Goal: Task Accomplishment & Management: Complete application form

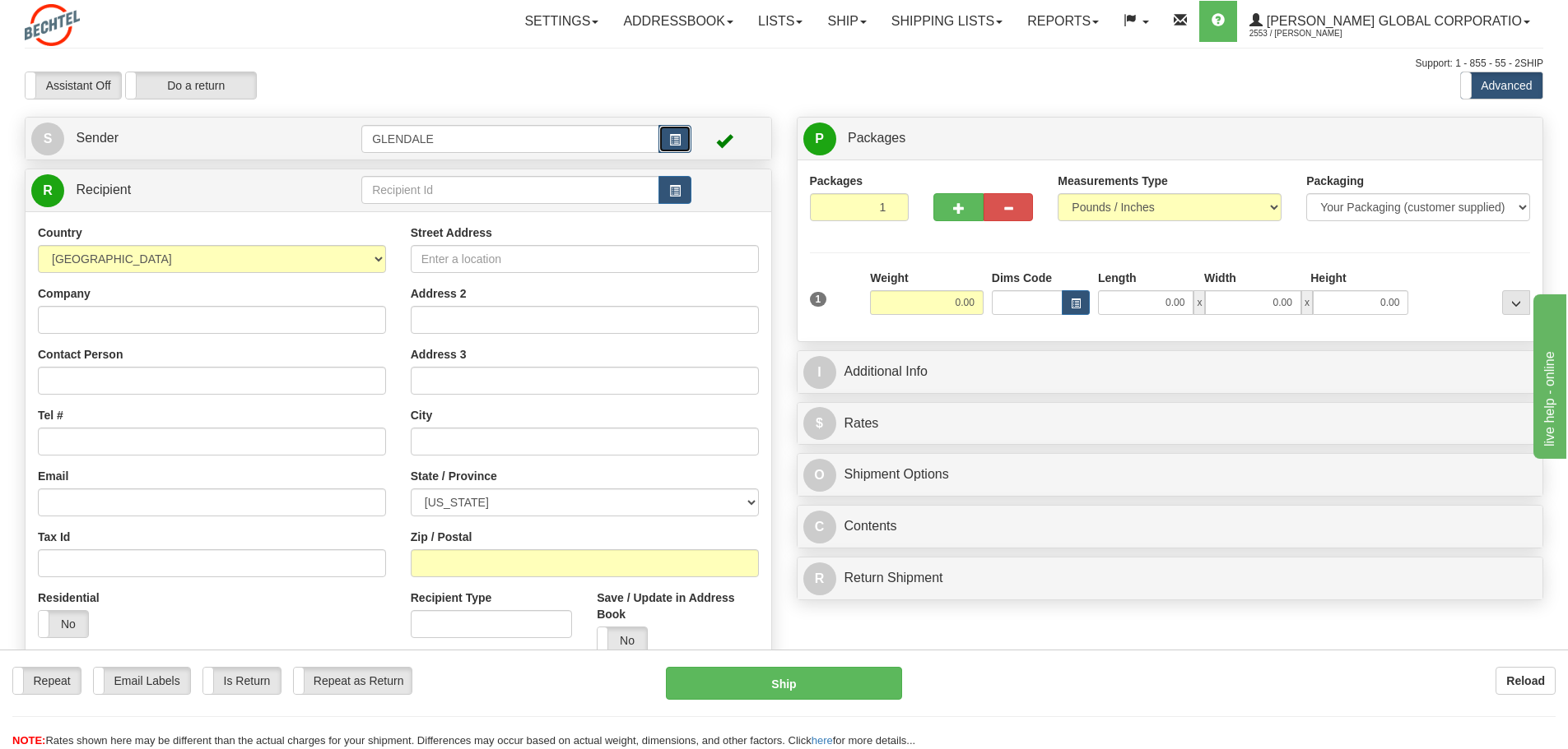
click at [672, 139] on span "button" at bounding box center [675, 140] width 12 height 11
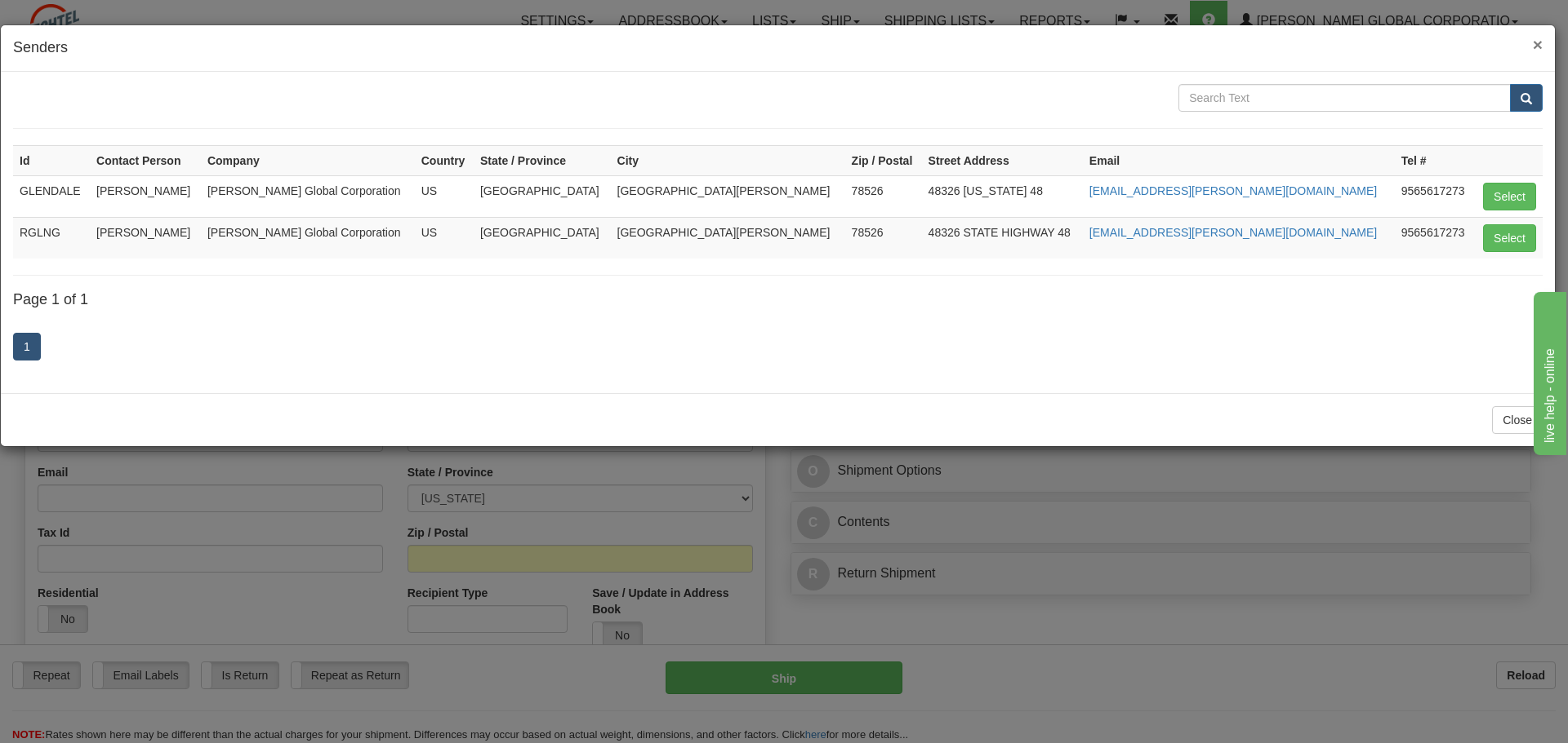
click at [1534, 44] on span "×" at bounding box center [1537, 44] width 10 height 19
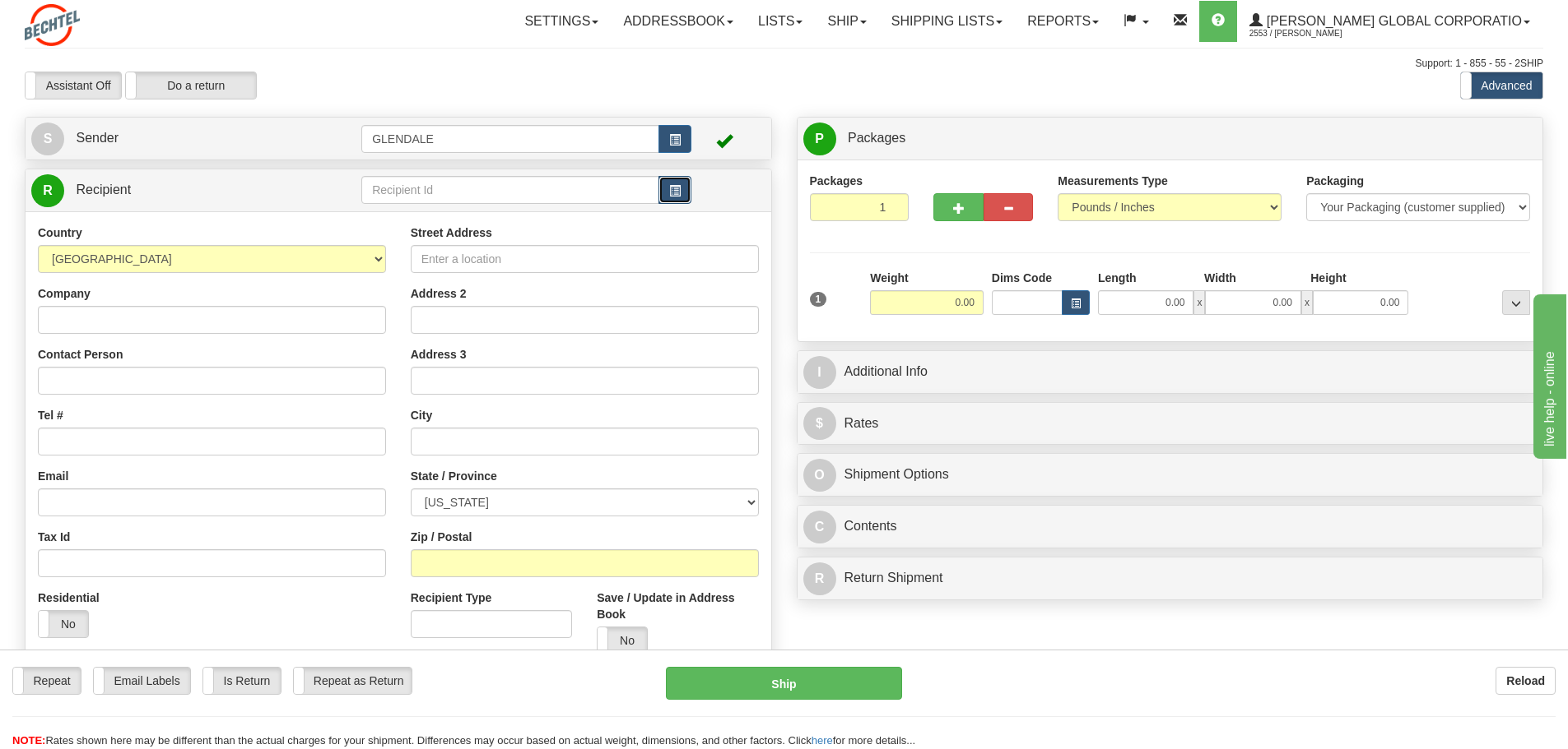
click at [678, 195] on span "button" at bounding box center [675, 191] width 12 height 11
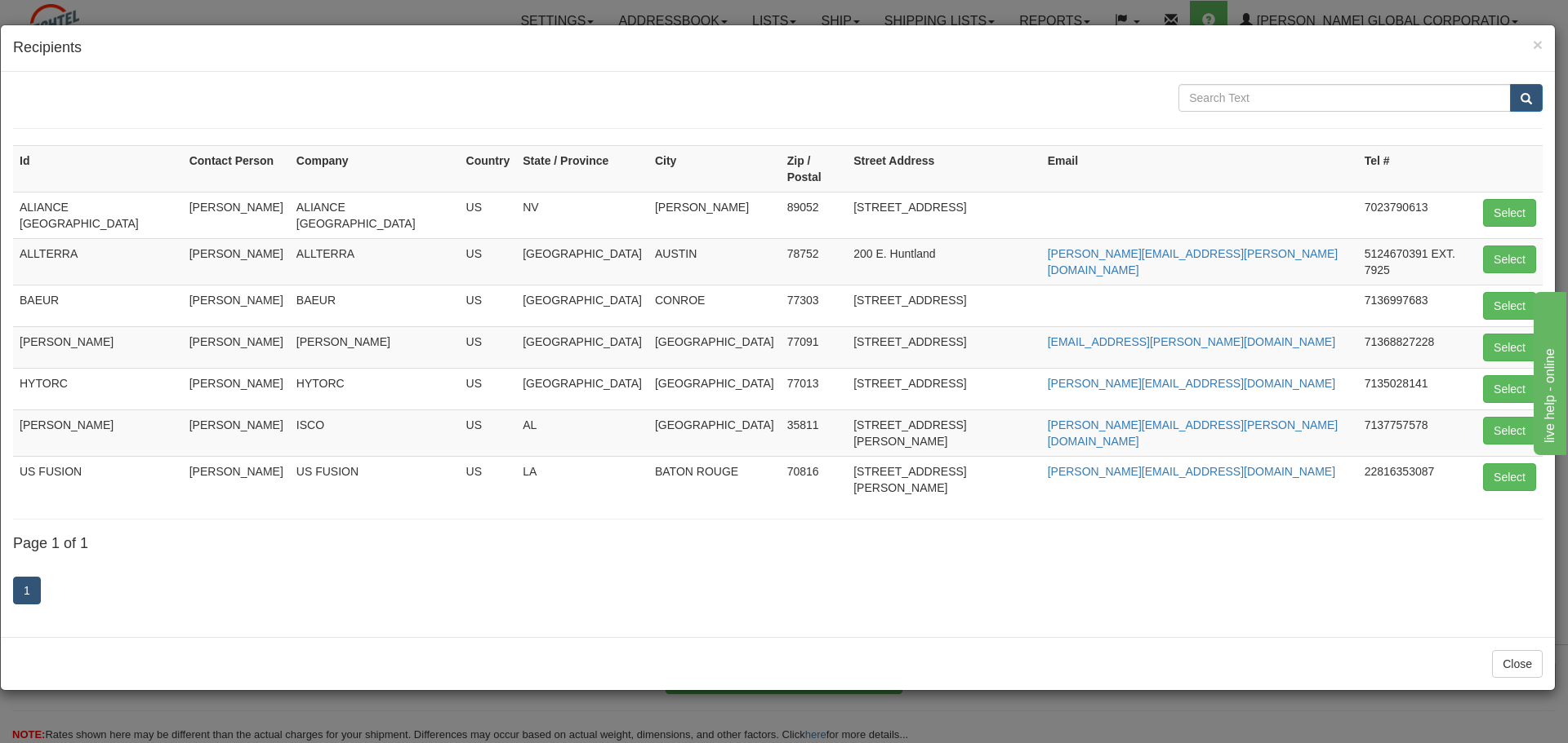
click at [1530, 46] on h4 "Recipients" at bounding box center [778, 48] width 1529 height 21
click at [1535, 45] on span "×" at bounding box center [1537, 44] width 10 height 19
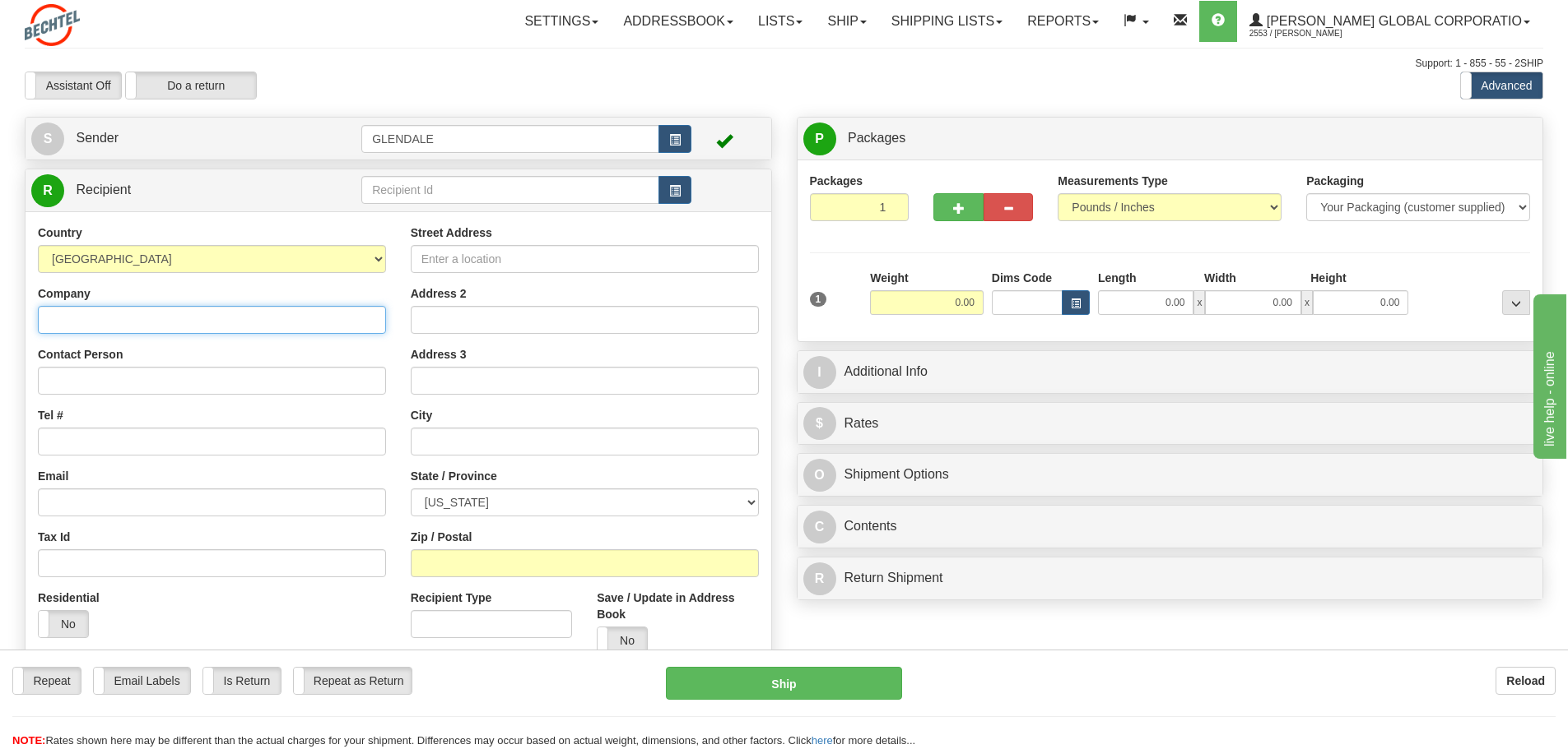
click at [201, 323] on input "Company" at bounding box center [212, 319] width 348 height 28
type input "[PERSON_NAME] EQUIPMENT OPERATIONS"
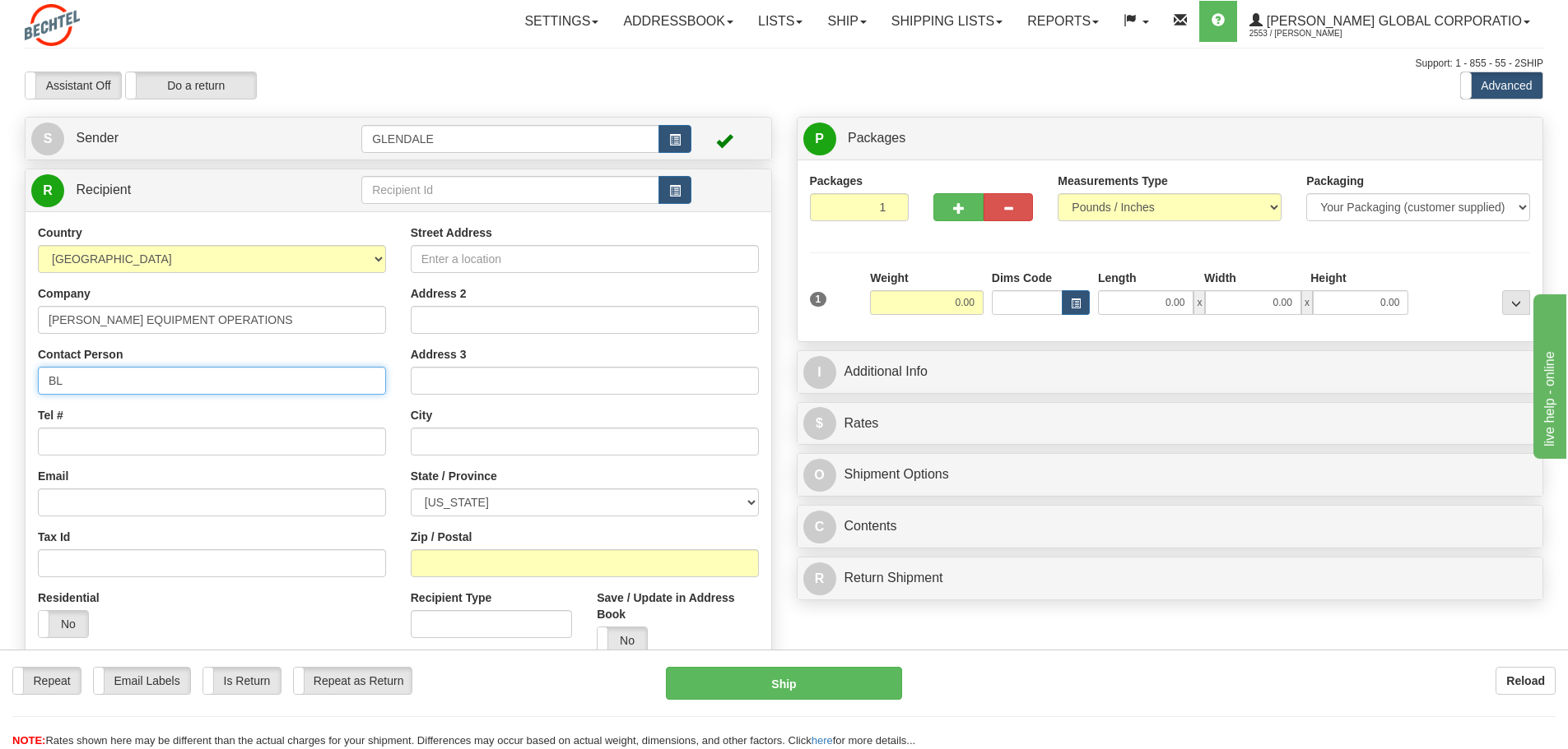
type input "B"
type input "[PERSON_NAME]"
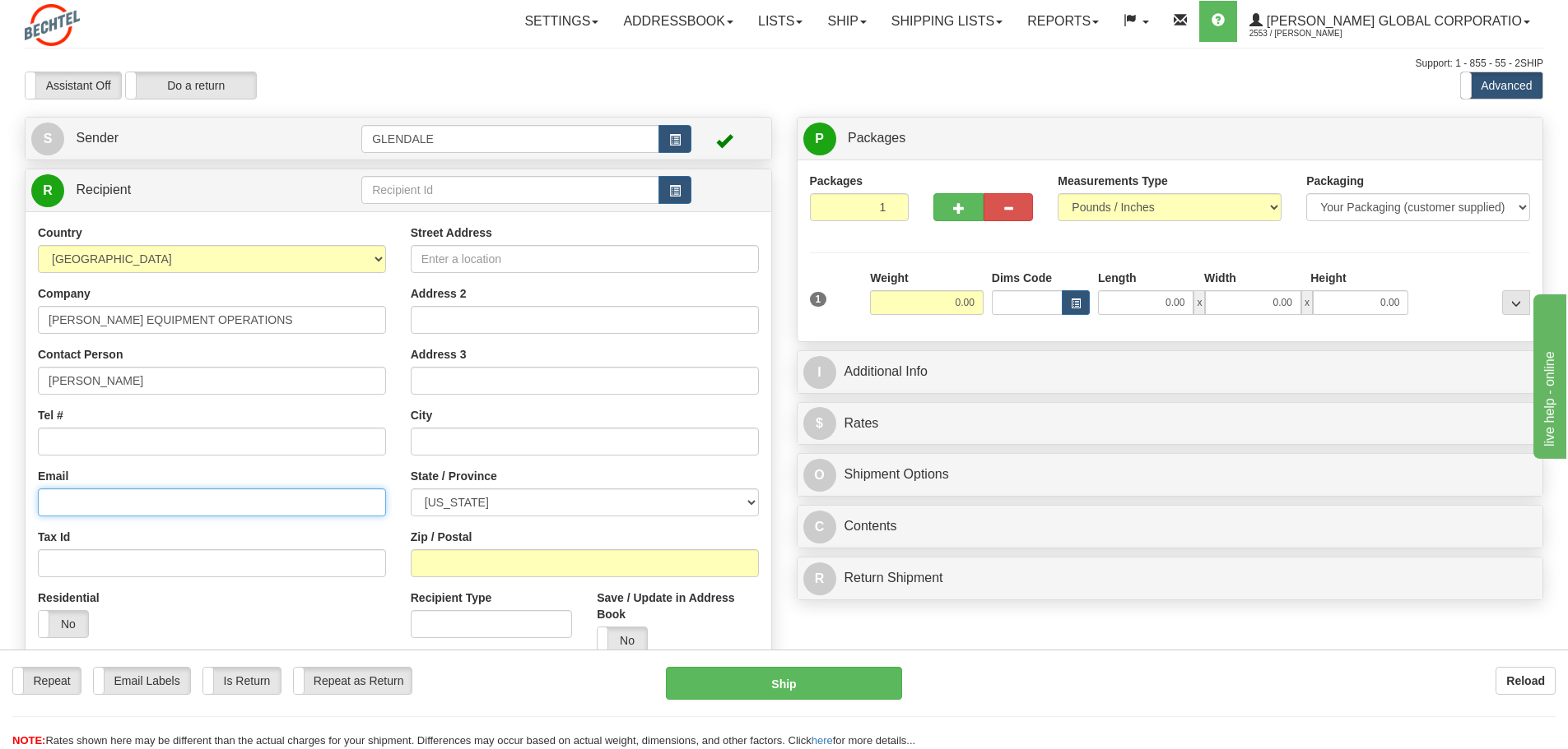
click at [166, 506] on input "Email" at bounding box center [212, 502] width 348 height 28
paste input "[EMAIL_ADDRESS][PERSON_NAME][DOMAIN_NAME]"
type input "[EMAIL_ADDRESS][PERSON_NAME][DOMAIN_NAME]"
drag, startPoint x: 594, startPoint y: 255, endPoint x: 585, endPoint y: 259, distance: 9.8
click at [594, 255] on input "Street Address" at bounding box center [585, 259] width 348 height 28
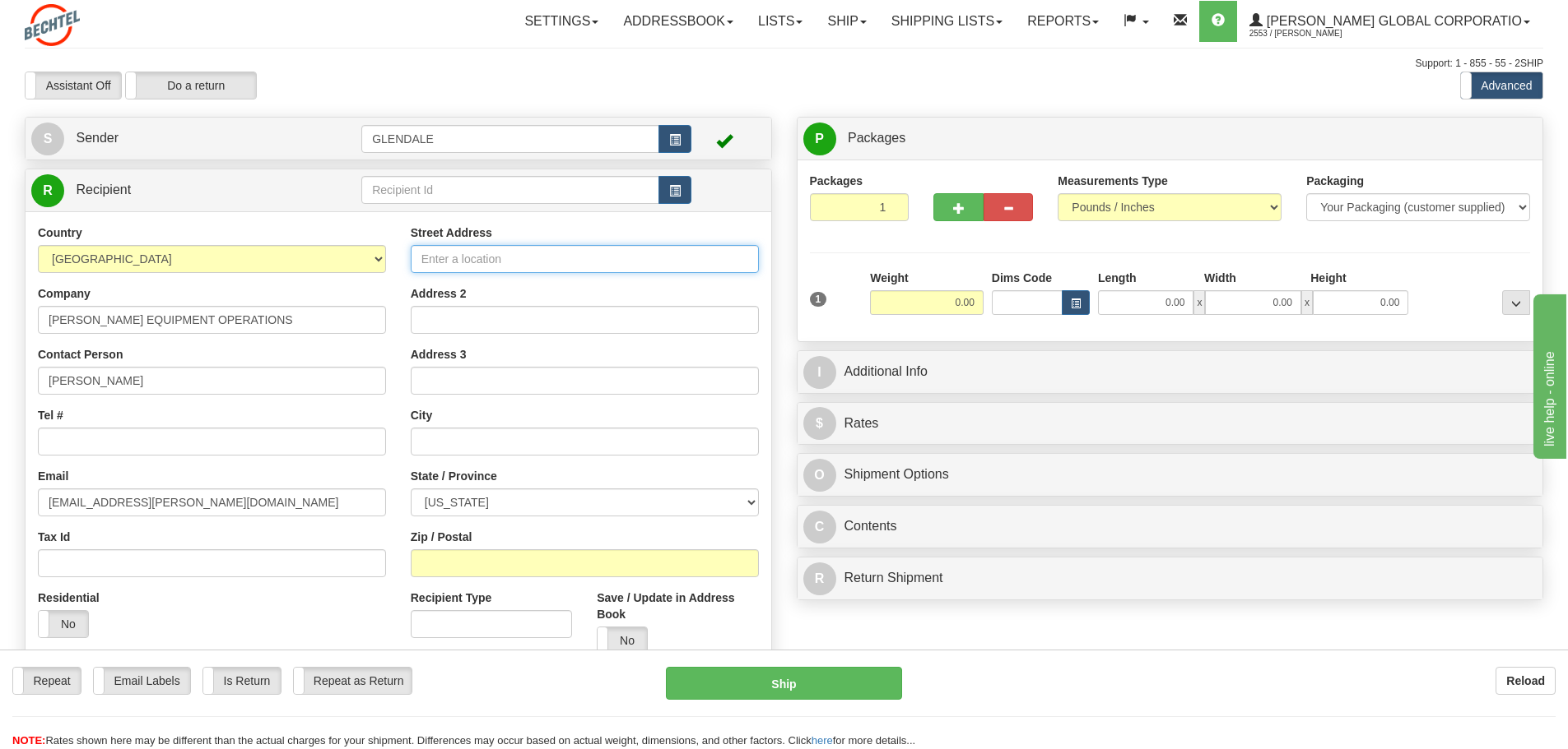
paste input "[STREET_ADDRESS]"
type input "[STREET_ADDRESS]"
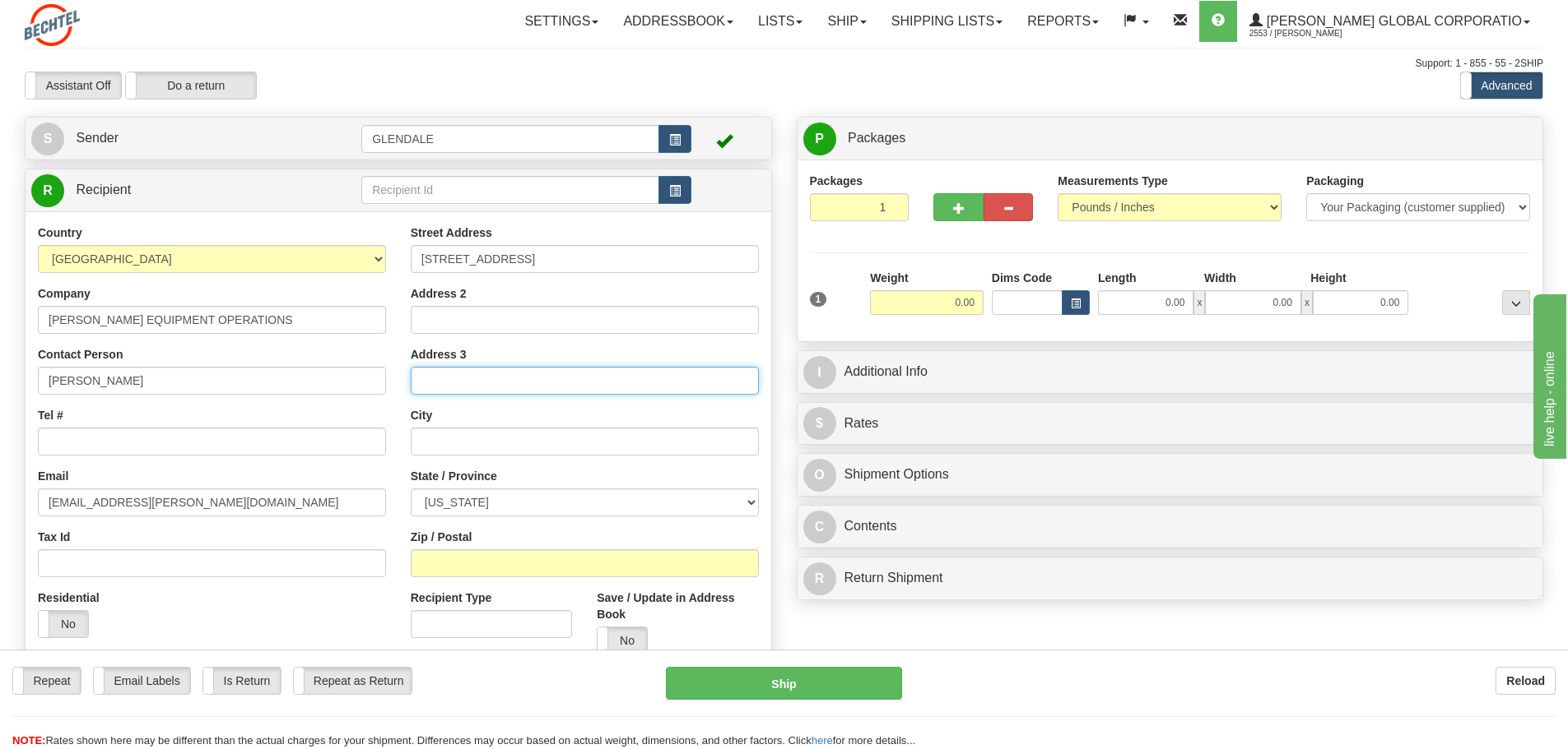
click at [508, 378] on input "Address 3" at bounding box center [585, 380] width 348 height 28
click at [545, 441] on input "text" at bounding box center [585, 441] width 348 height 28
type input "[GEOGRAPHIC_DATA]"
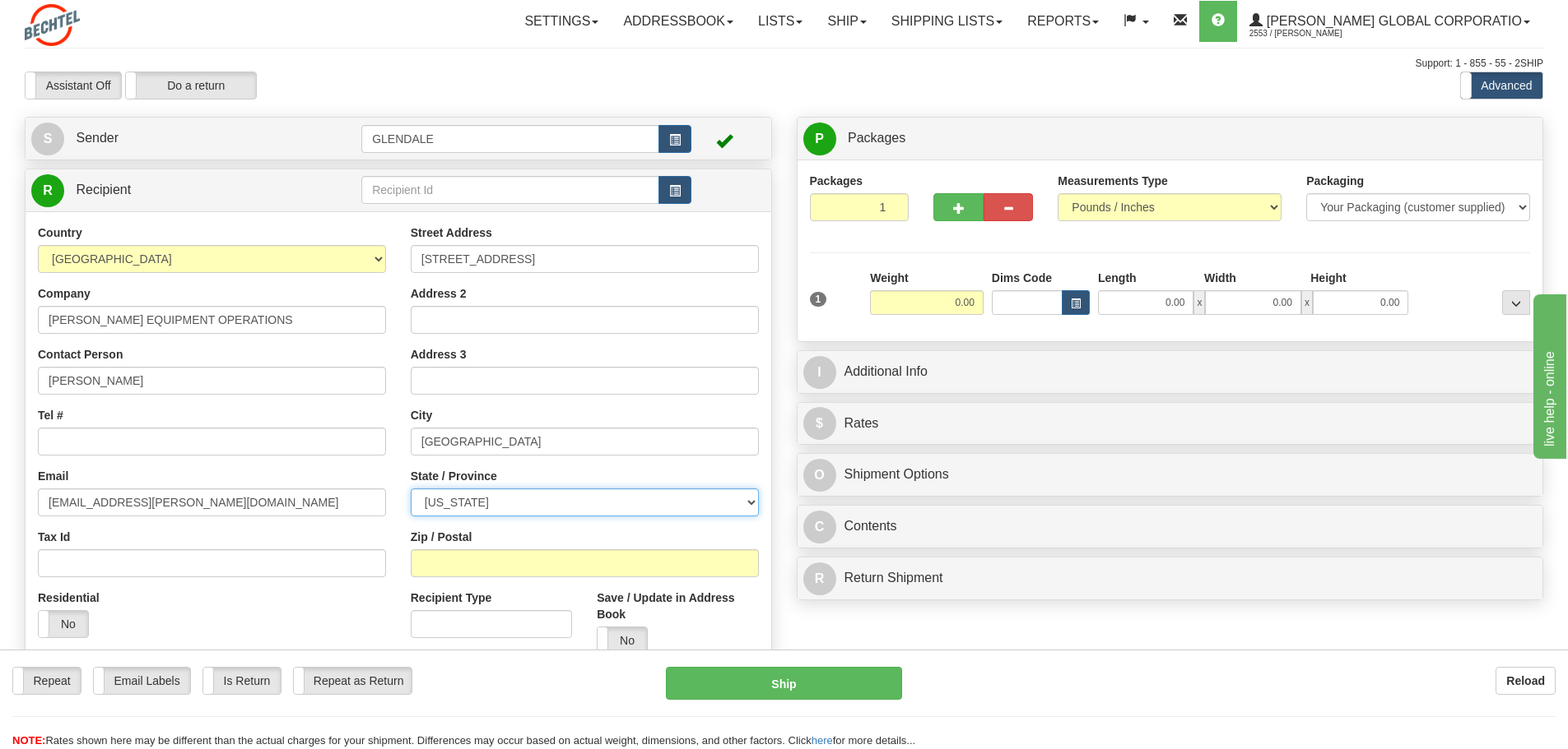
select select "[GEOGRAPHIC_DATA]"
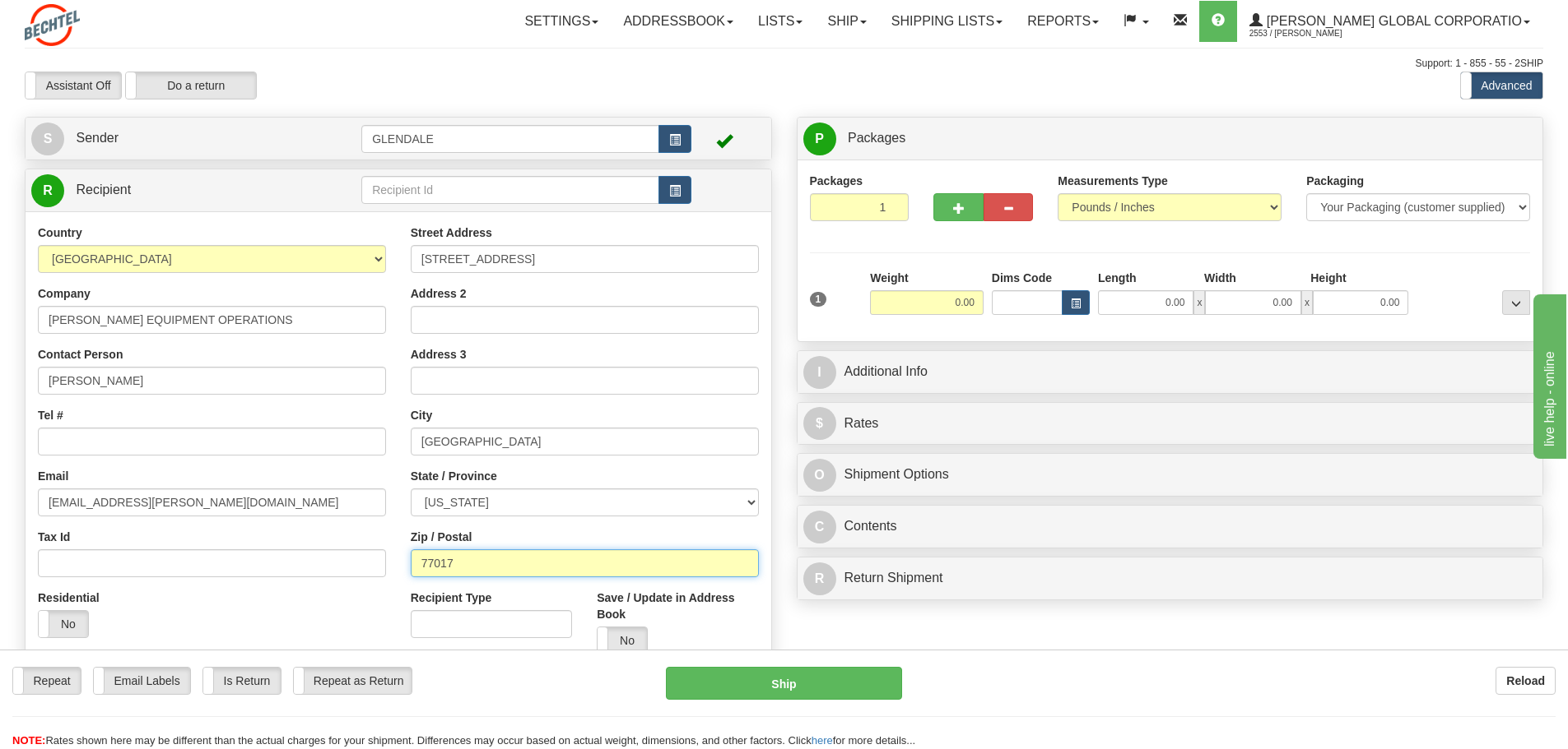
type input "77017"
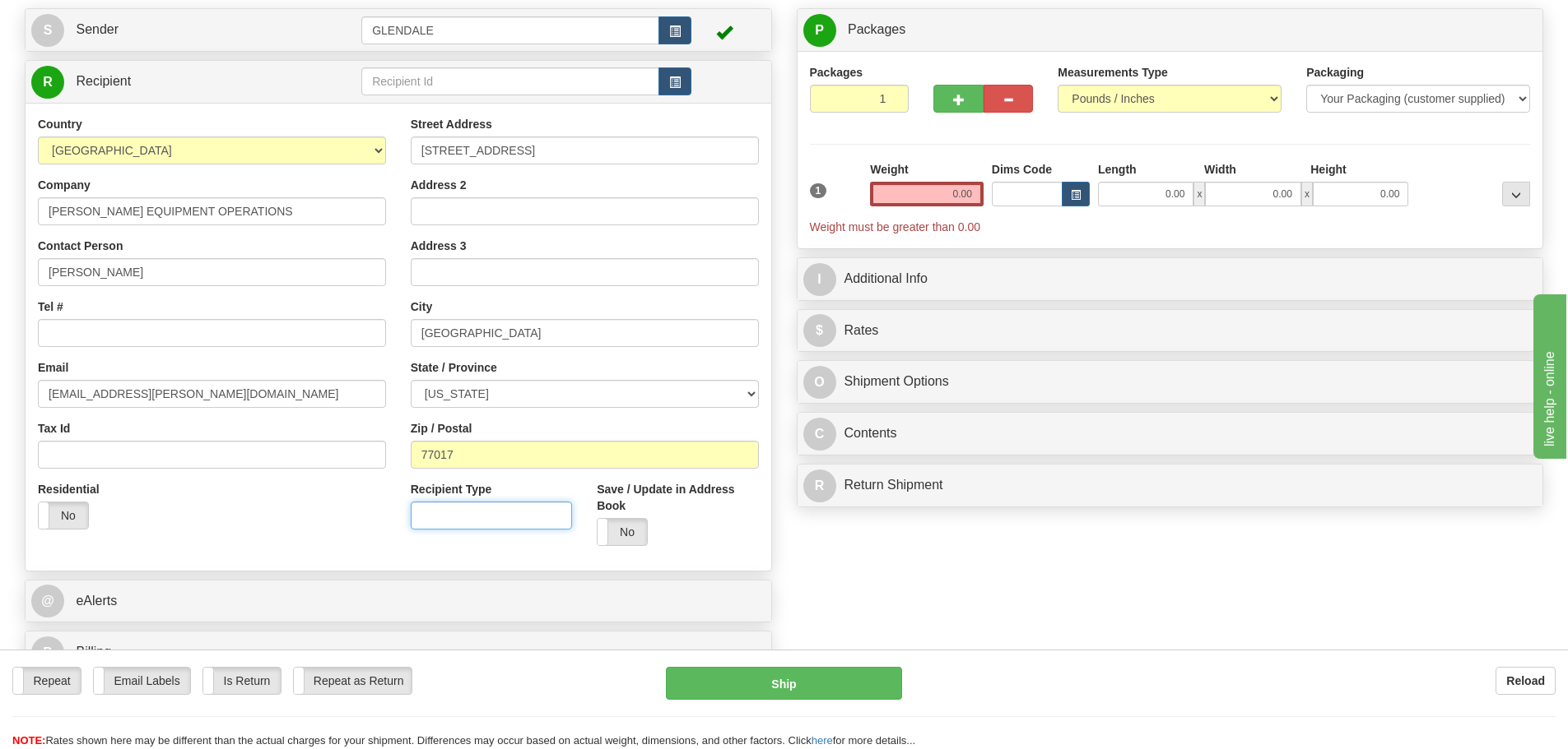
scroll to position [164, 0]
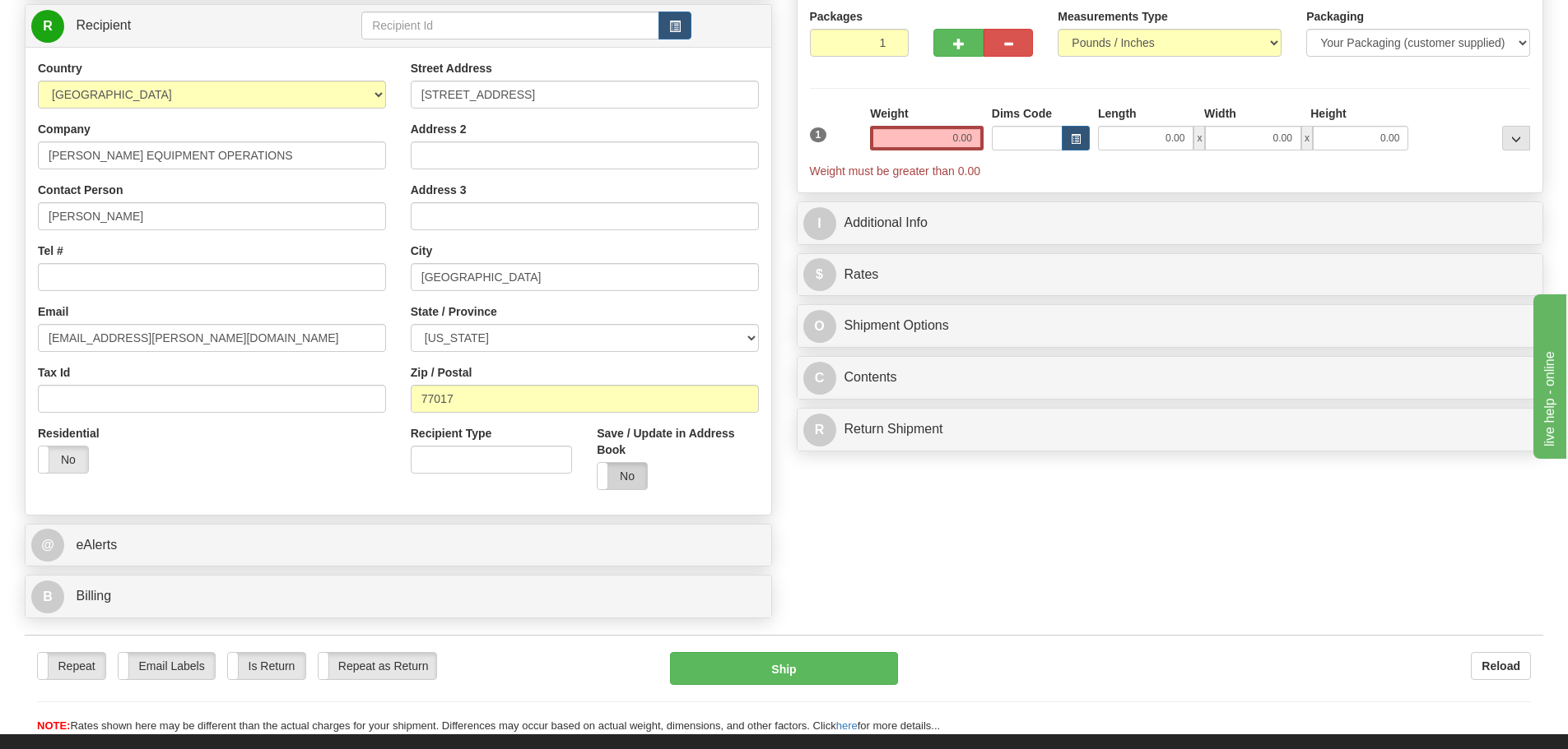
click at [620, 471] on label "No" at bounding box center [622, 476] width 50 height 27
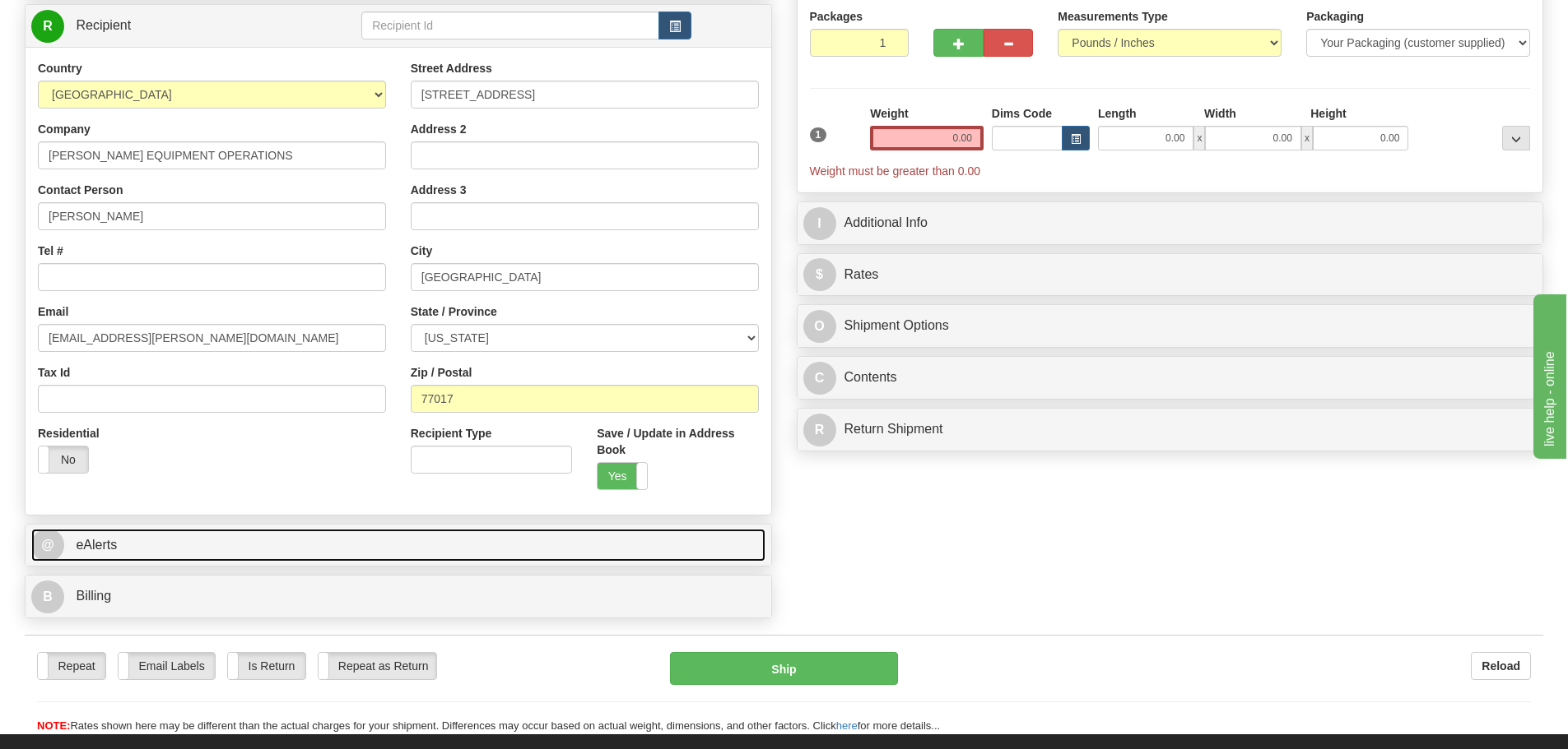
click at [56, 549] on span "@" at bounding box center [47, 545] width 33 height 33
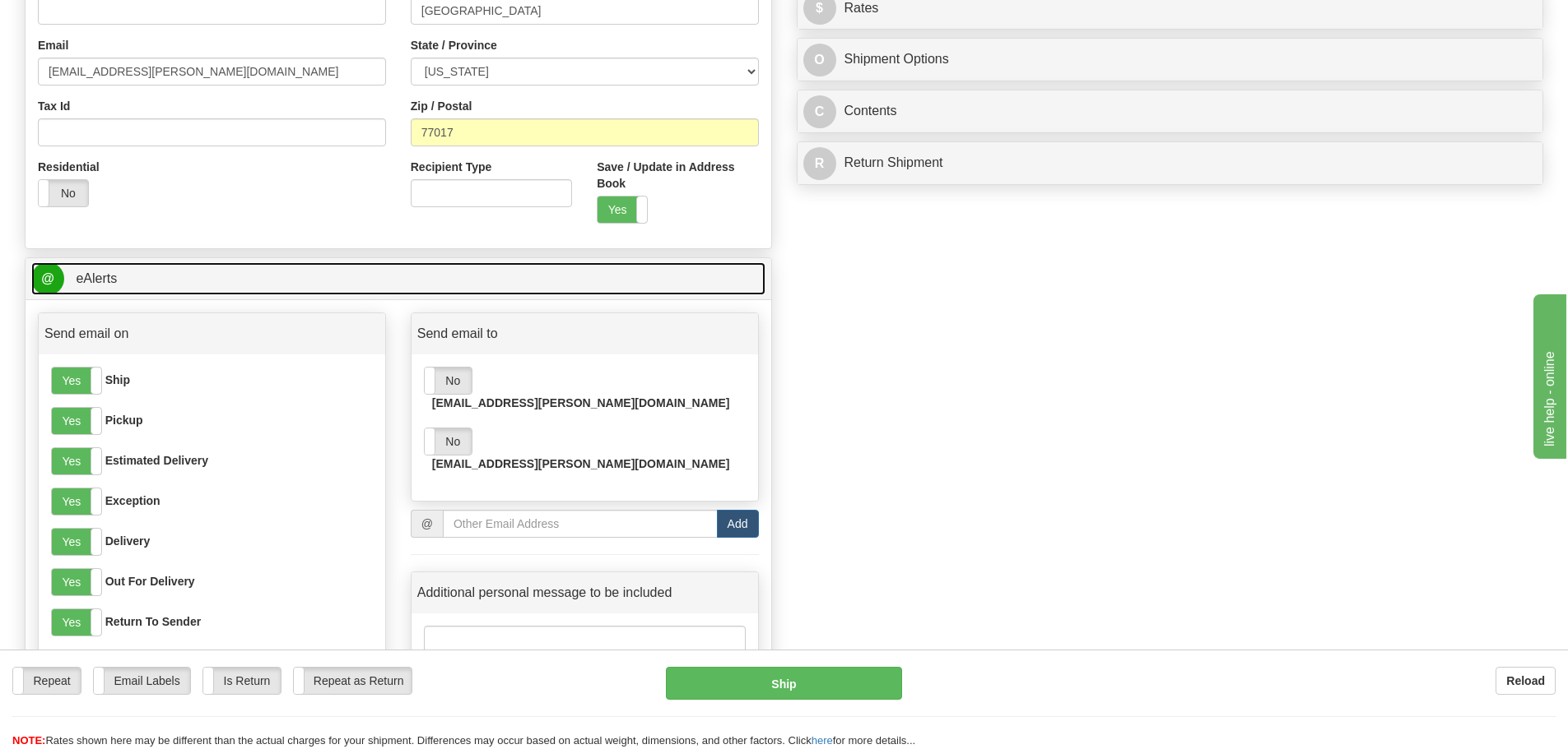
scroll to position [438, 0]
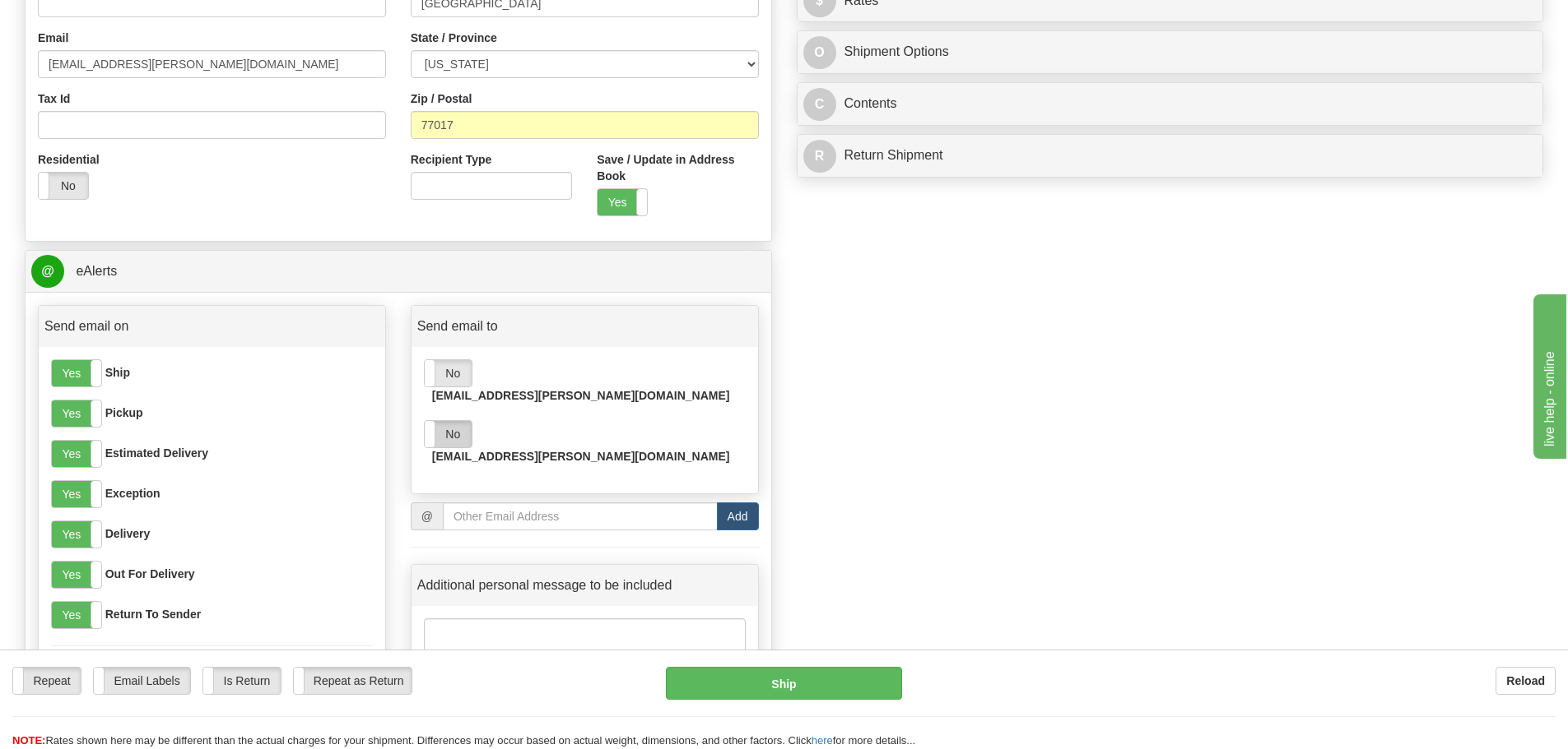
click at [463, 421] on label "No" at bounding box center [448, 434] width 47 height 27
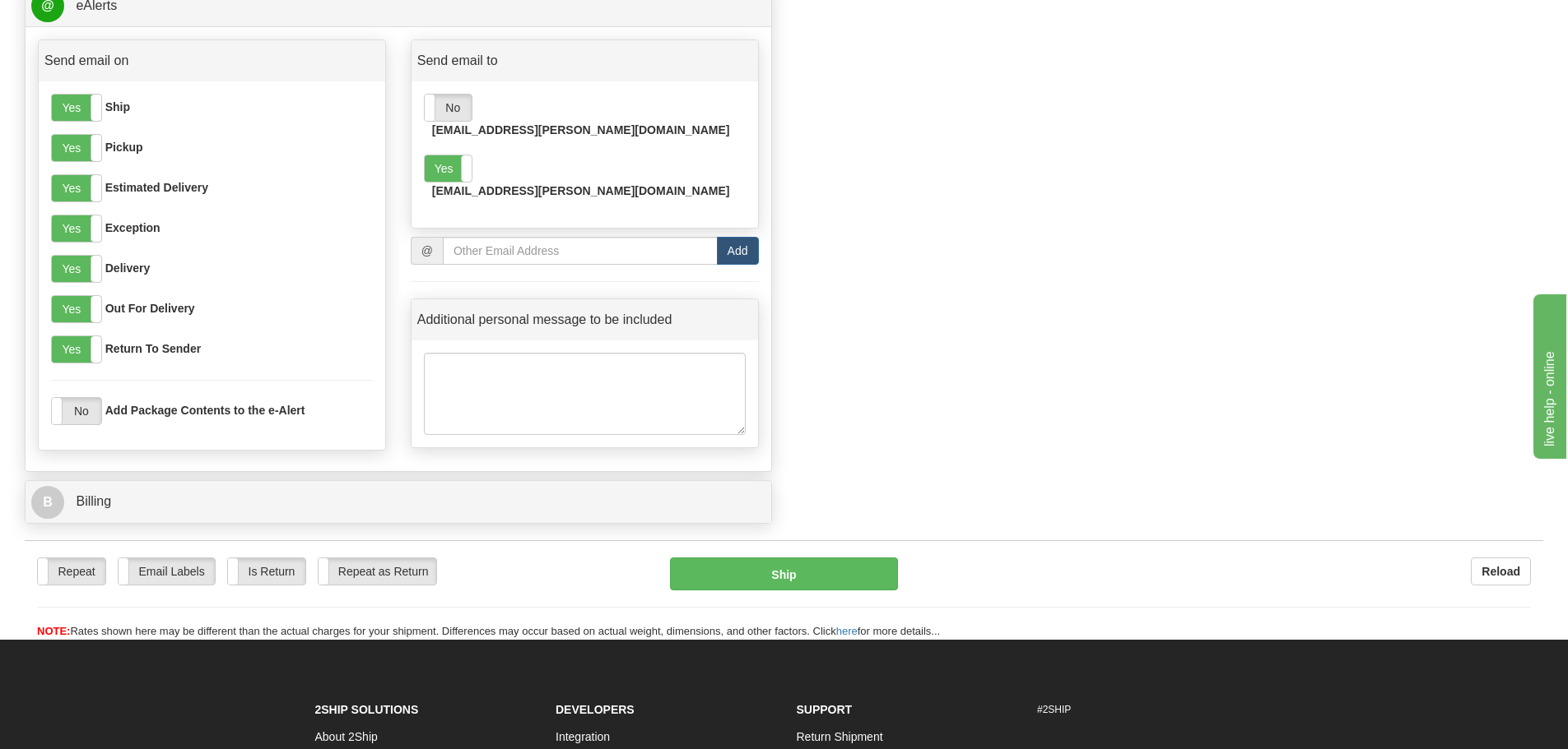
scroll to position [713, 0]
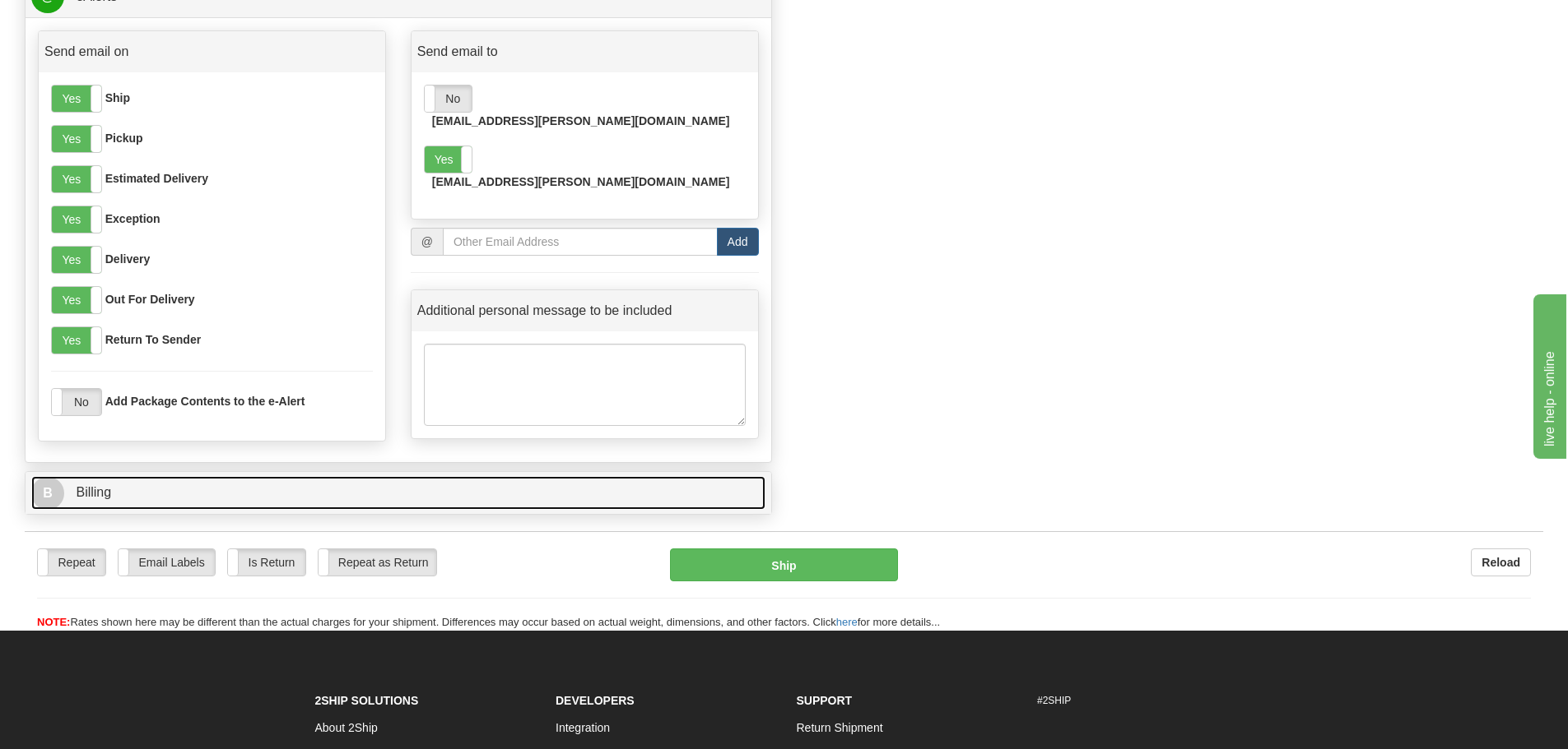
click at [441, 482] on link "B Billing" at bounding box center [398, 493] width 734 height 34
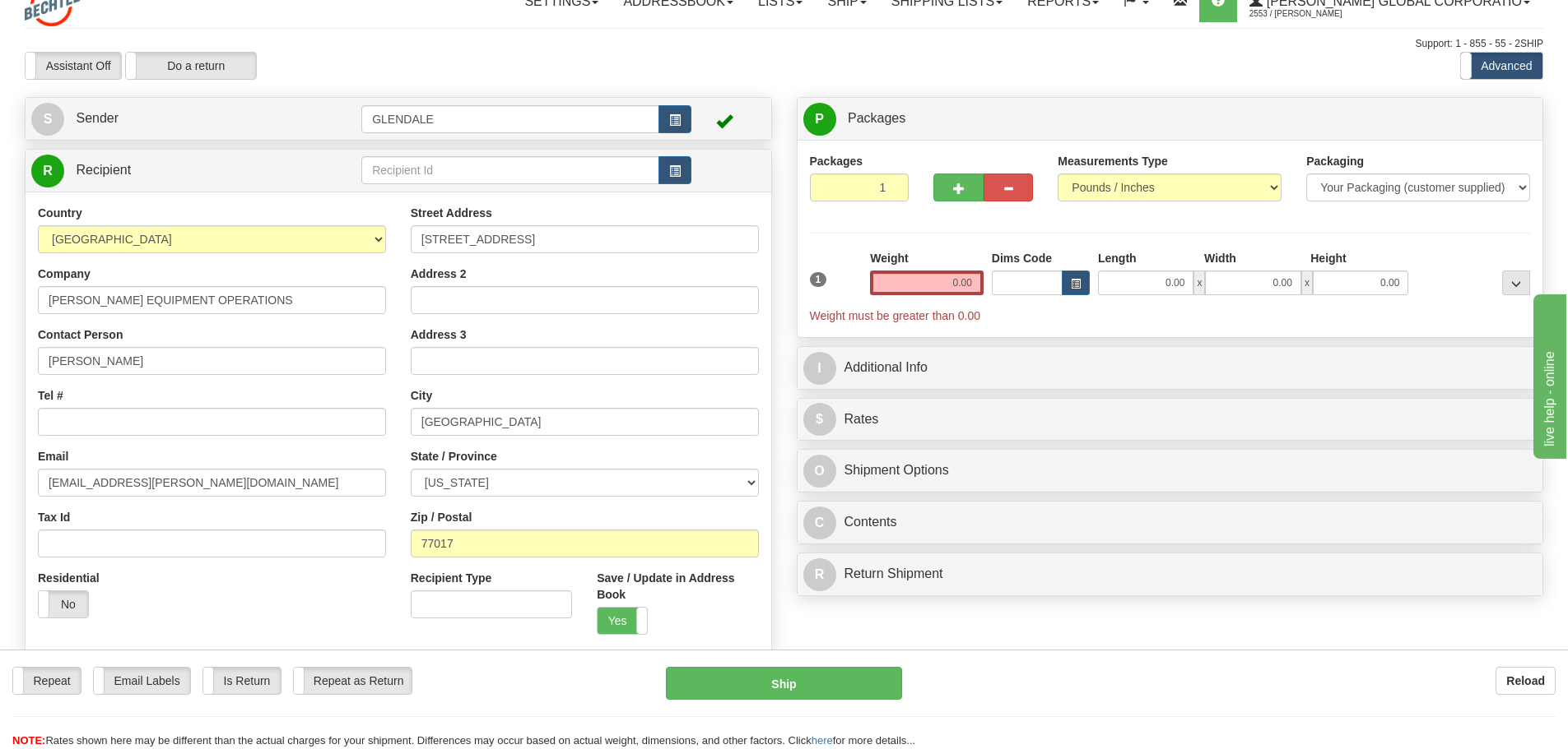
scroll to position [0, 0]
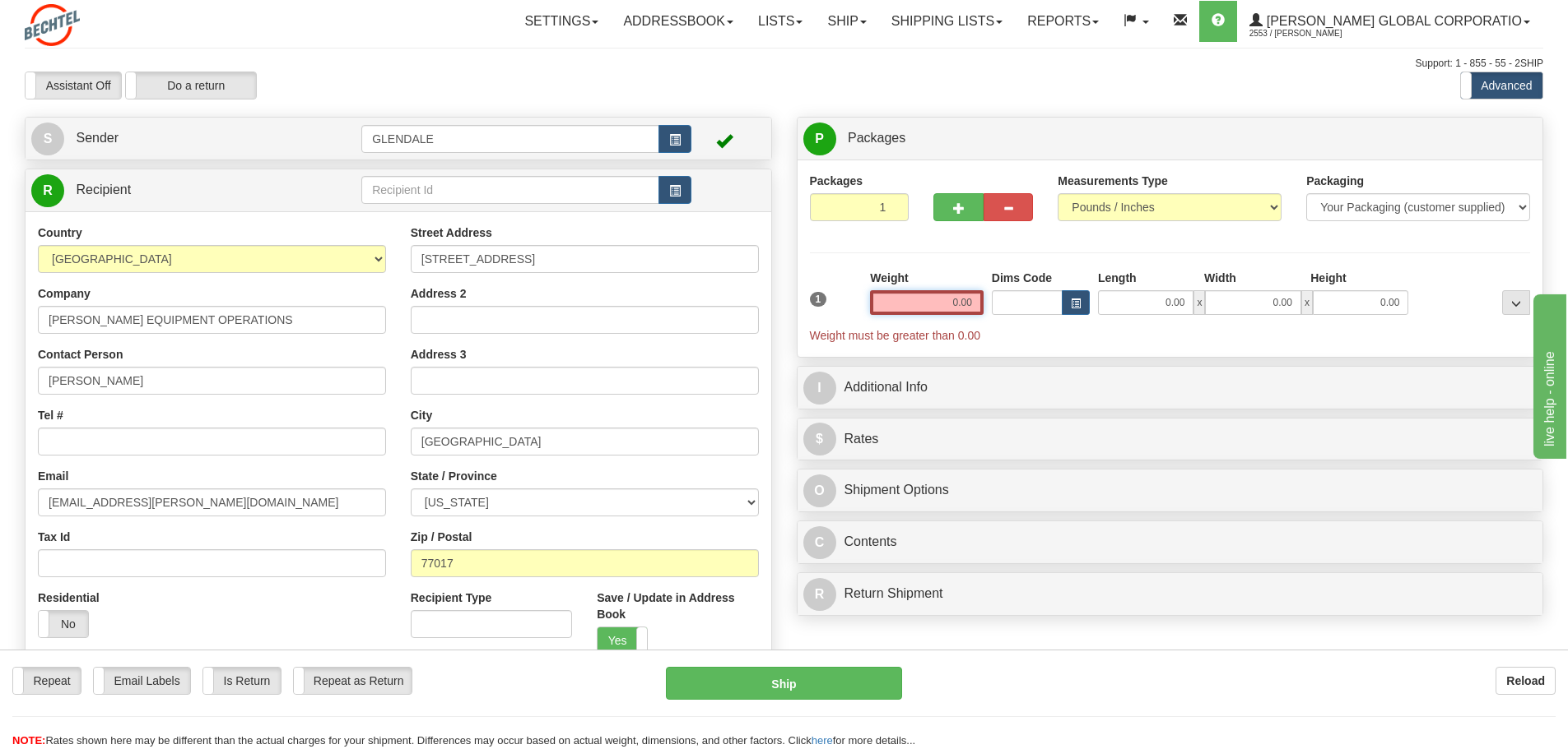
click at [936, 305] on input "0.00" at bounding box center [927, 303] width 114 height 25
click at [936, 305] on input "text" at bounding box center [927, 303] width 114 height 25
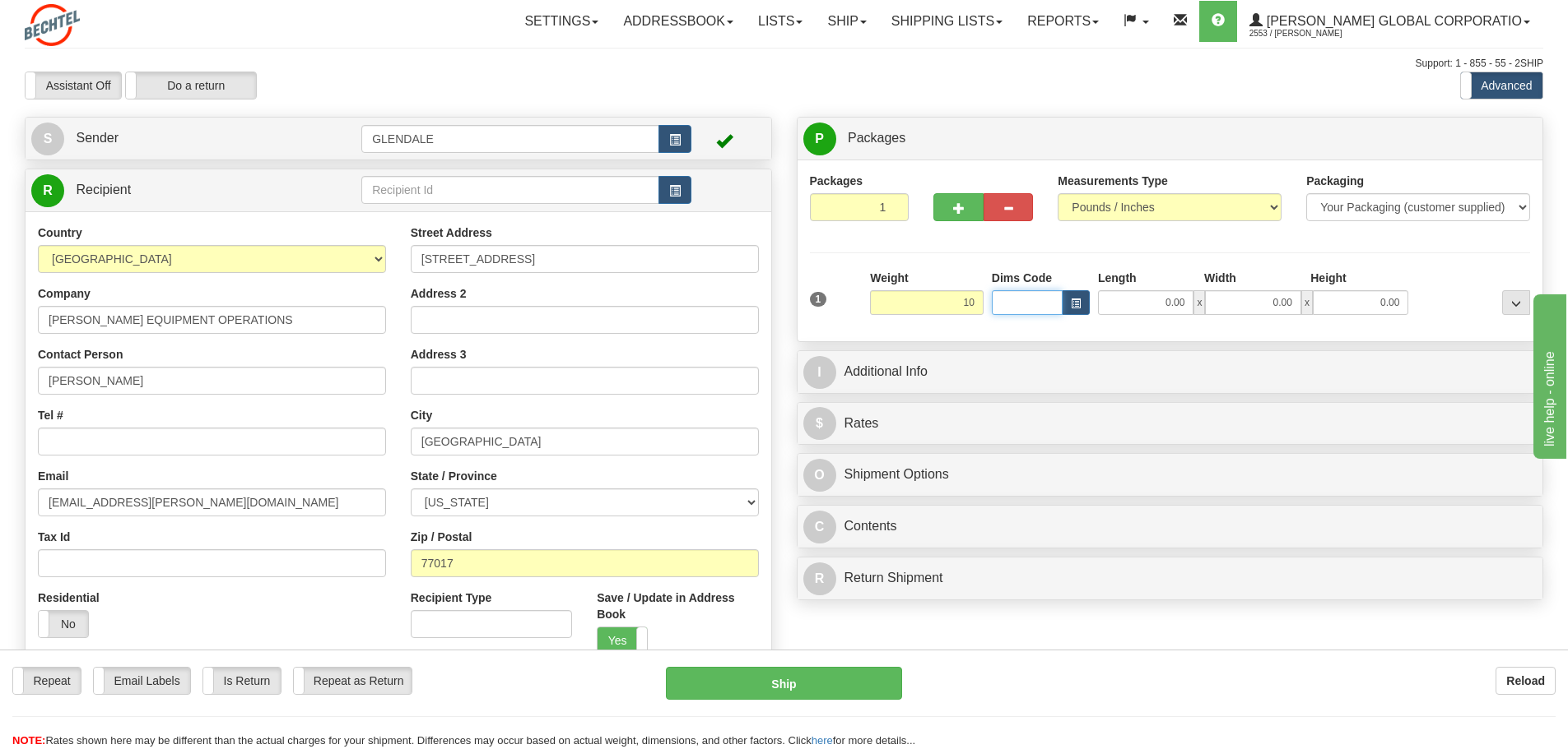
type input "10.00"
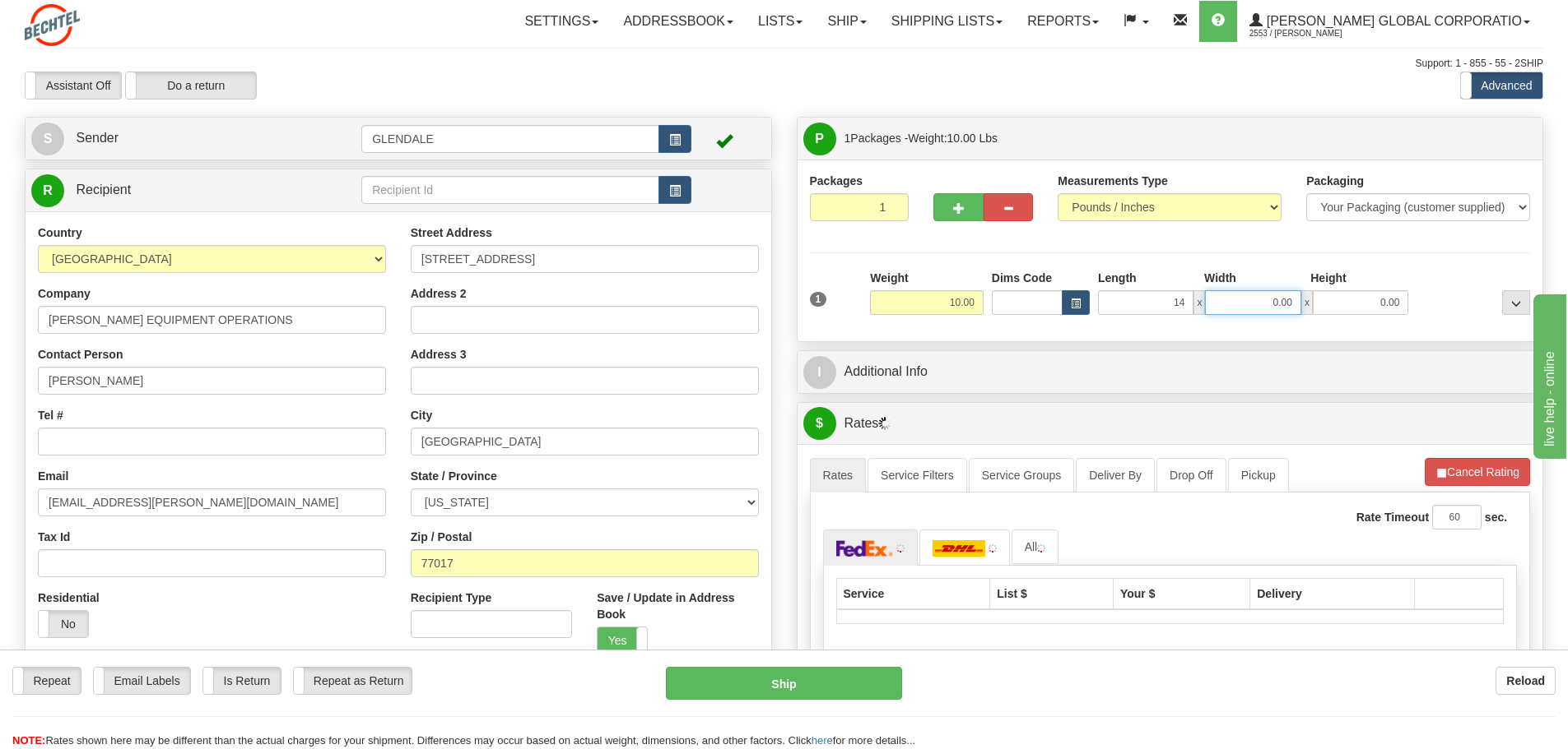
type input "14.00"
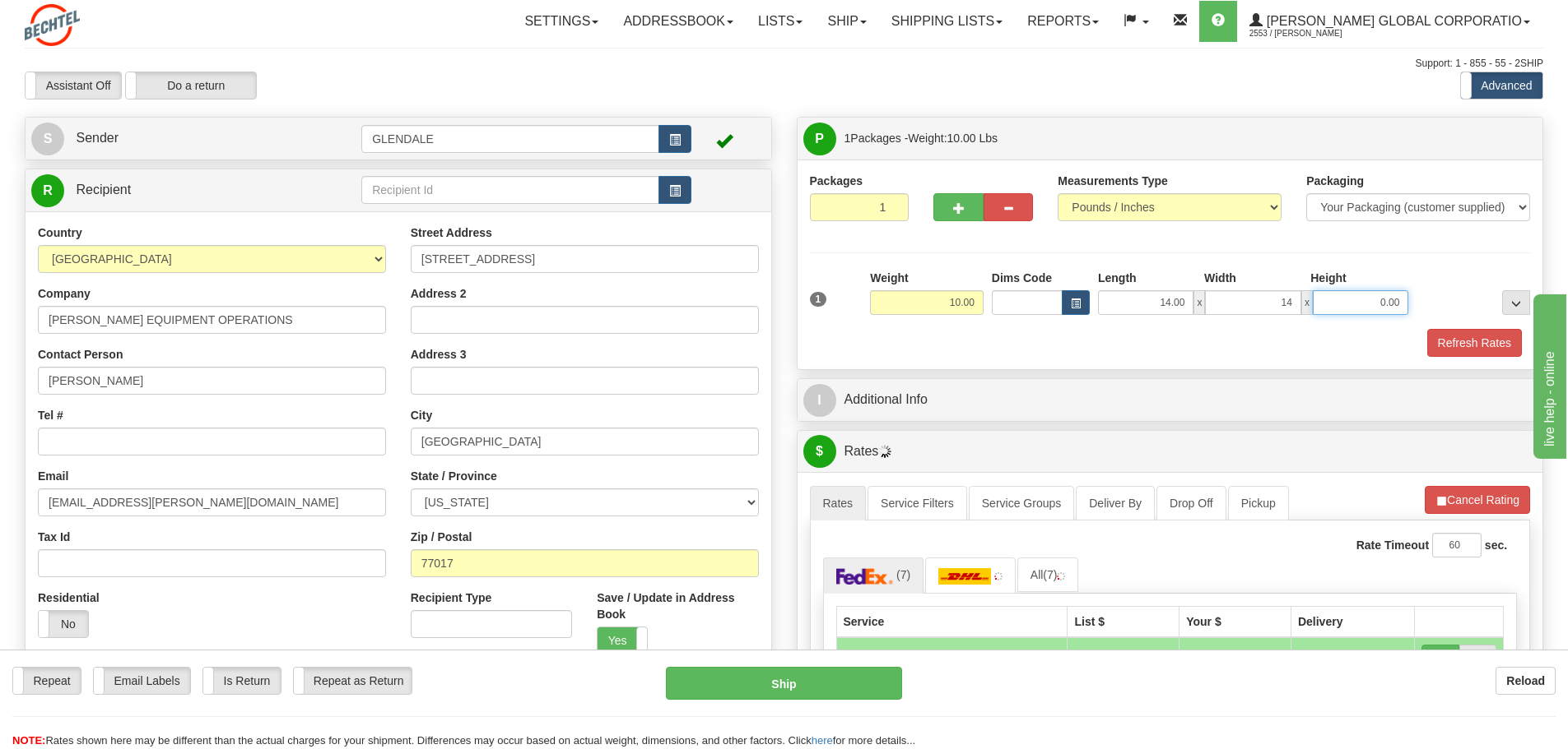
type input "14.00"
type input "10.00"
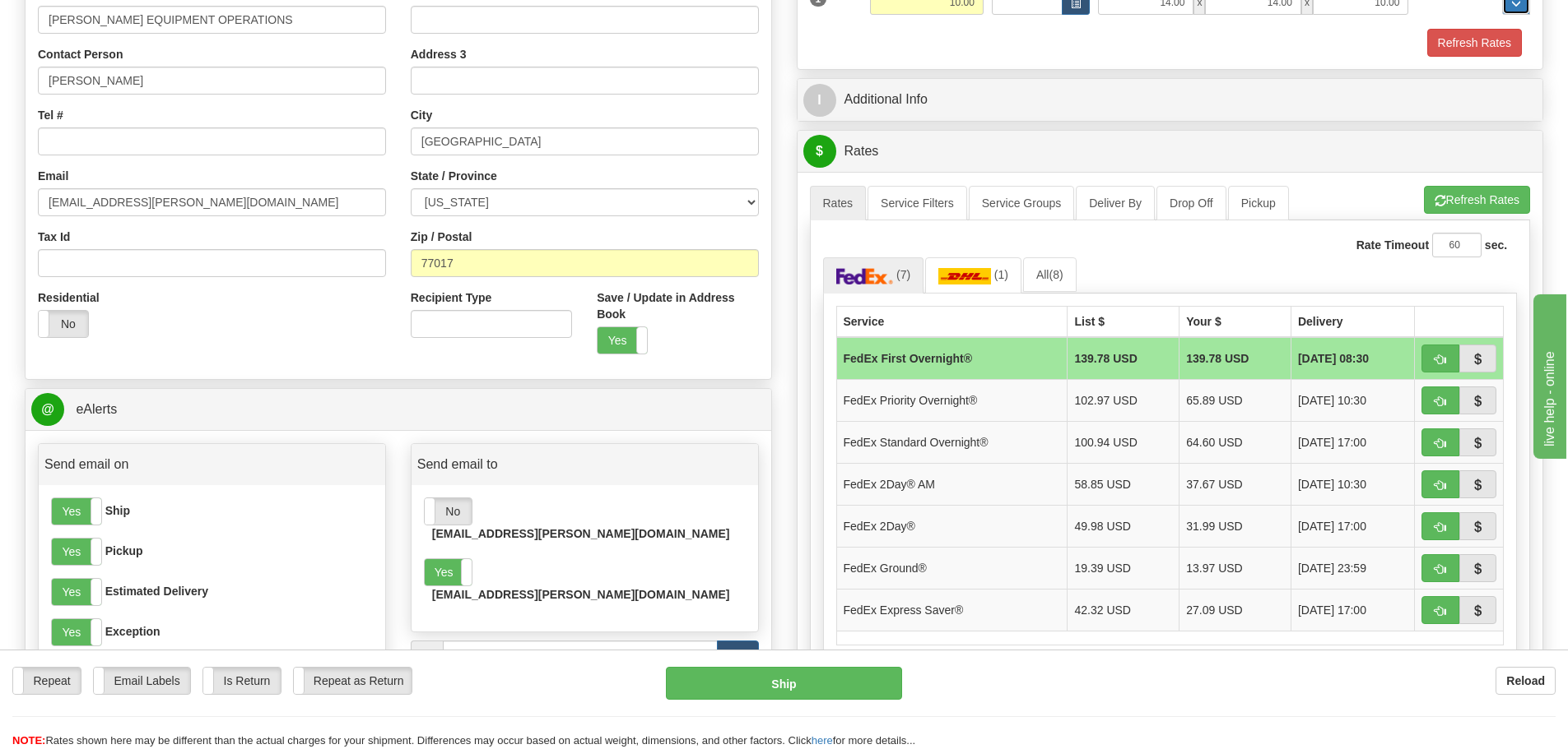
scroll to position [329, 0]
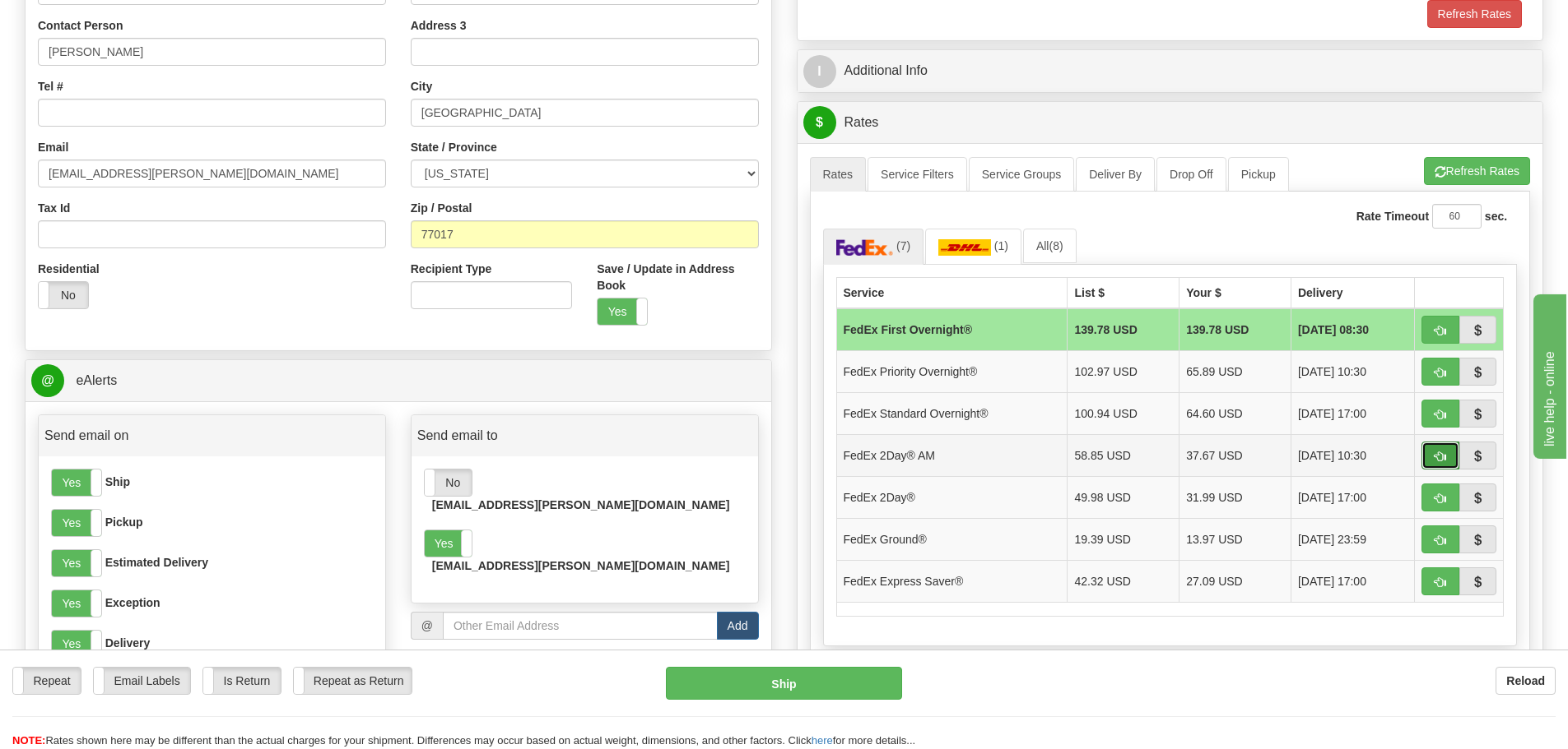
click at [1442, 454] on span "button" at bounding box center [1440, 457] width 12 height 11
type input "49"
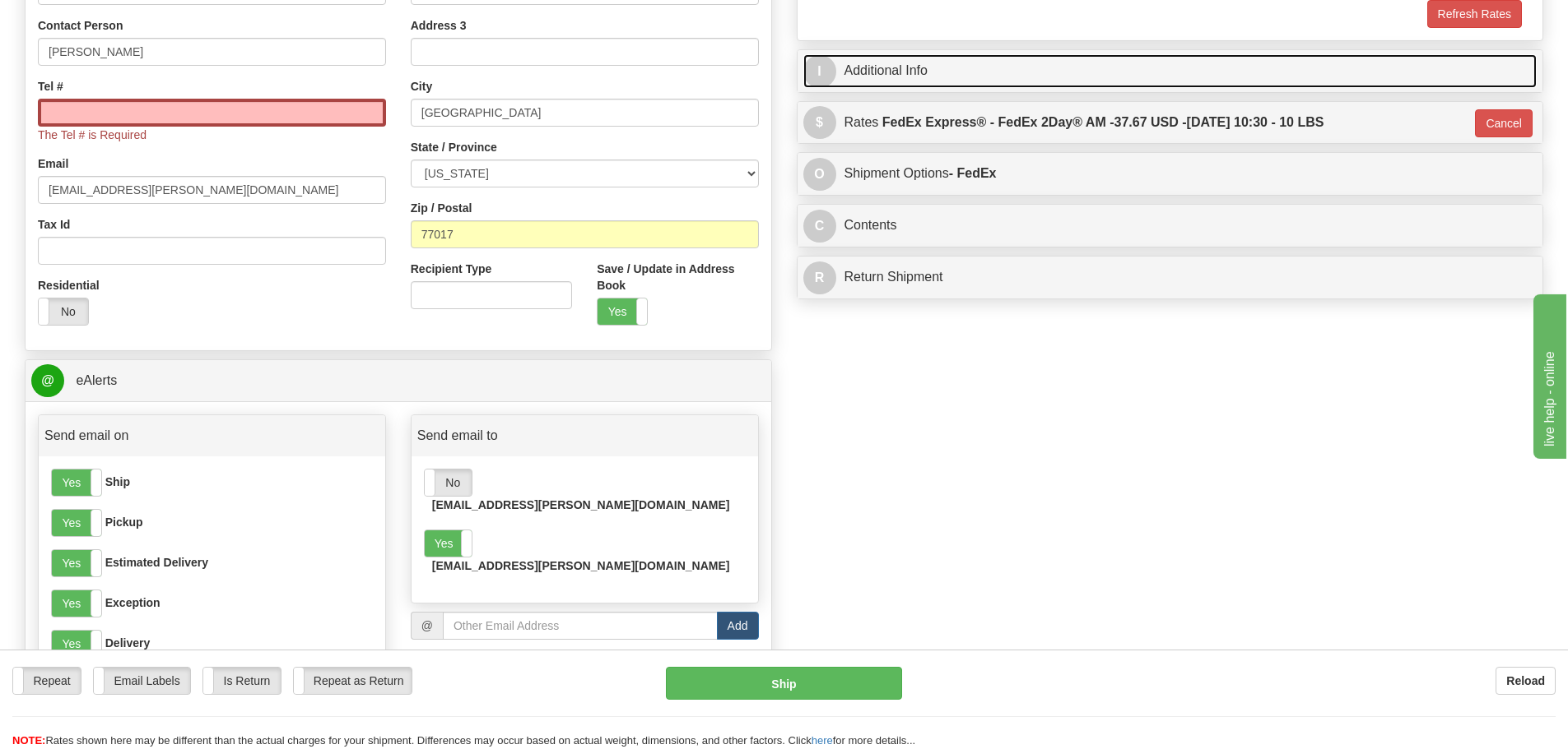
click at [966, 76] on link "I Additional Info" at bounding box center [1171, 71] width 734 height 34
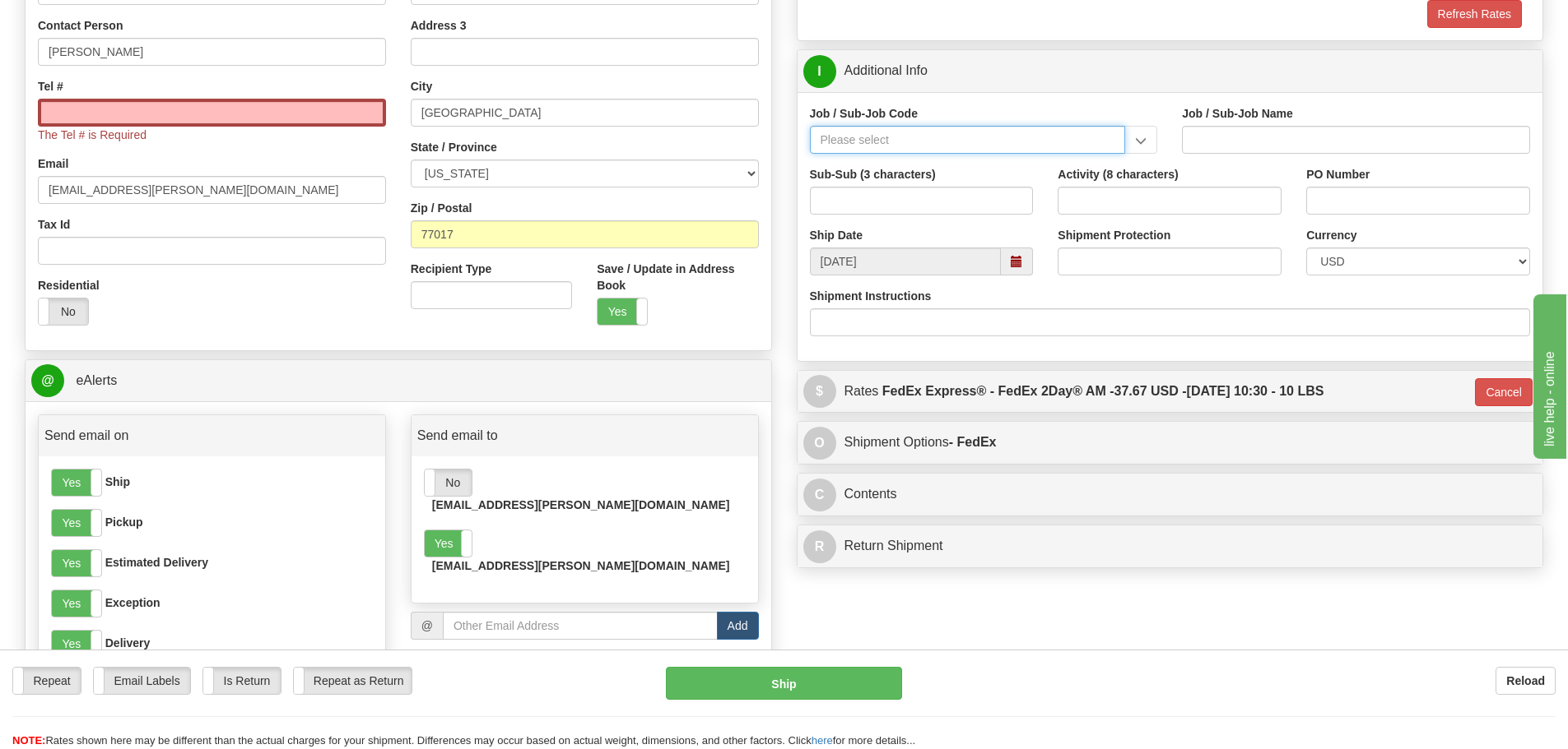
click at [925, 141] on input "Job / Sub-Job Code" at bounding box center [968, 139] width 316 height 28
type input "26251-540"
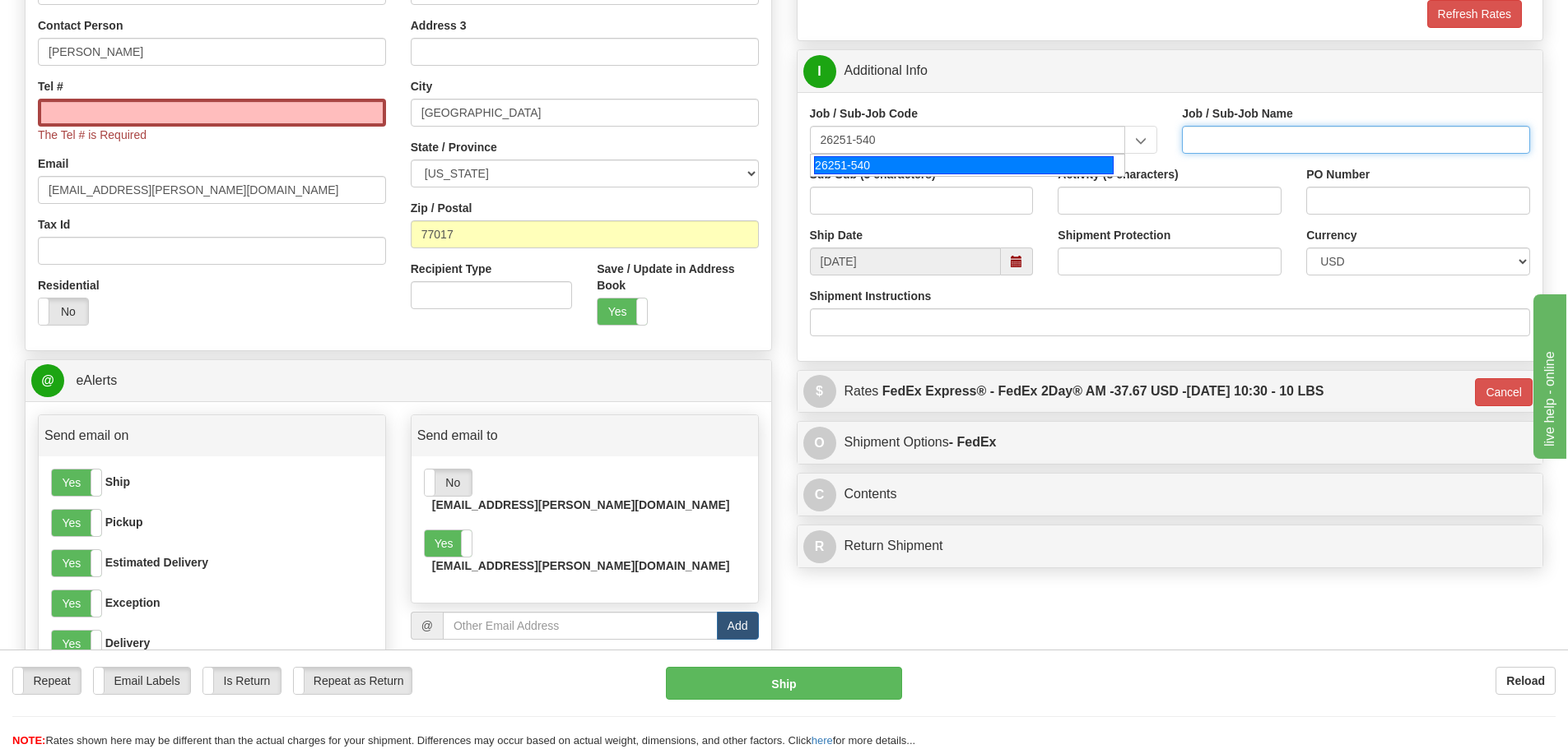
type input "RIO GRANDE LNG TRAINS 1 & 2 - CRAFT LABOR, FIELD"
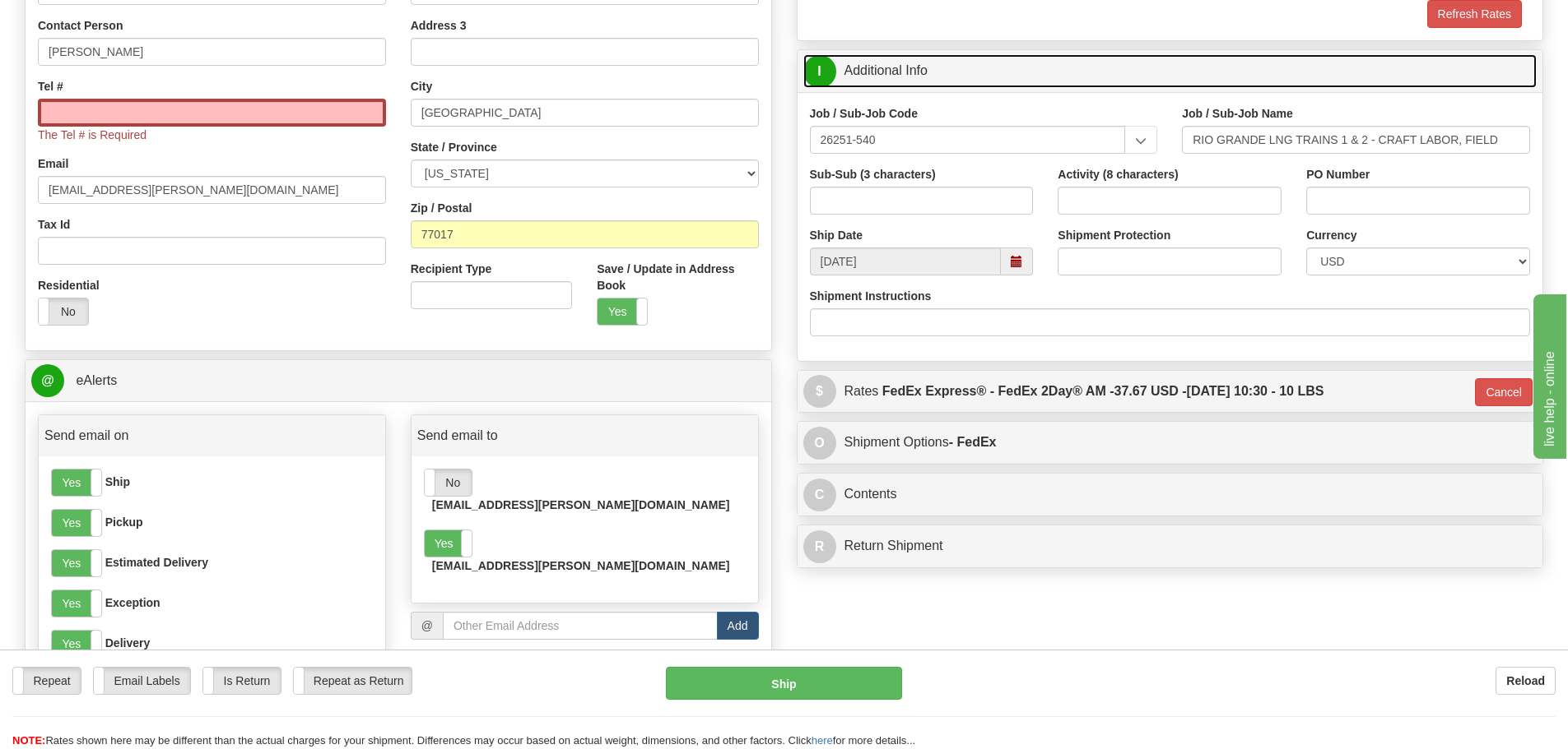
click at [1296, 76] on link "I Additional Info" at bounding box center [1171, 71] width 734 height 34
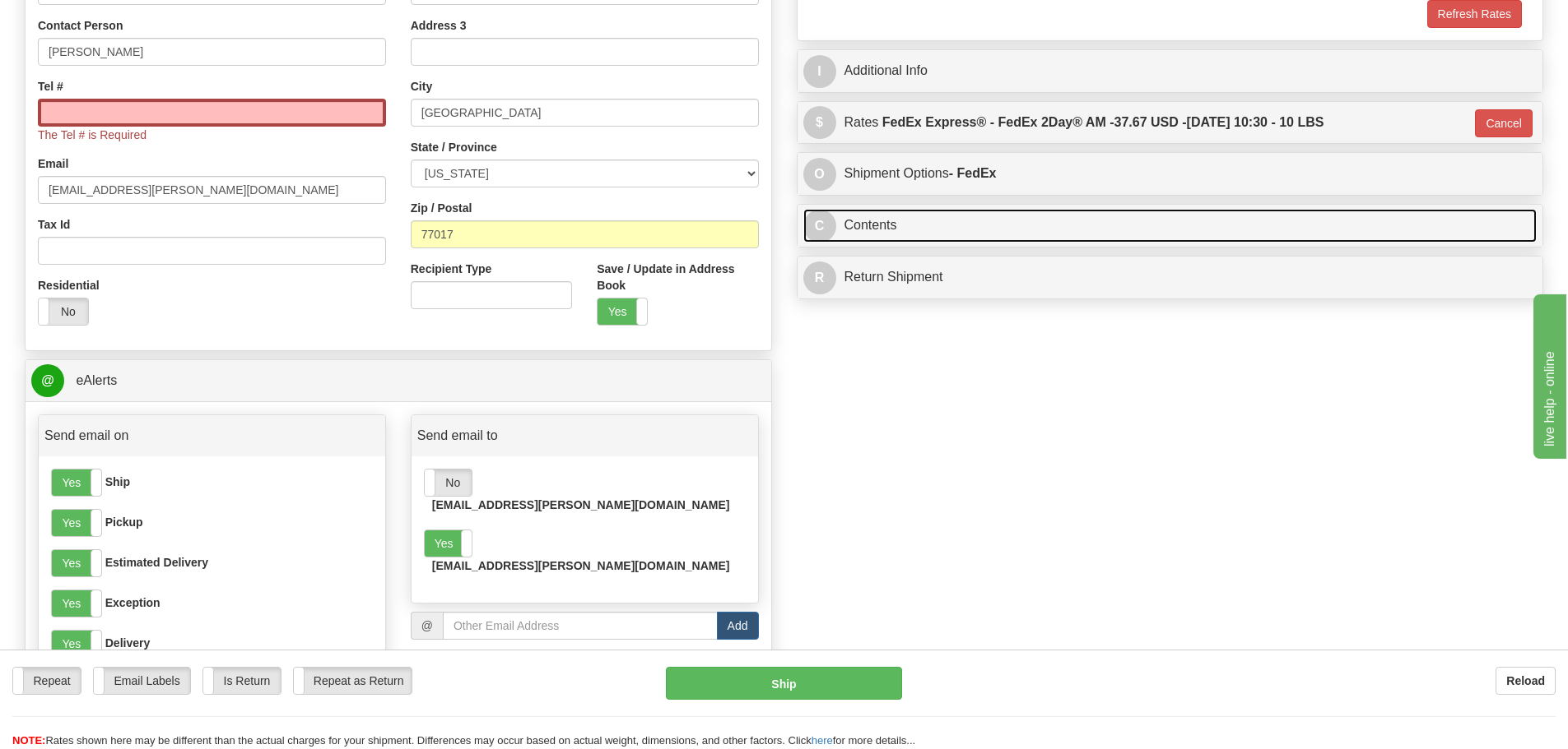
click at [1048, 232] on link "C Contents" at bounding box center [1171, 226] width 734 height 34
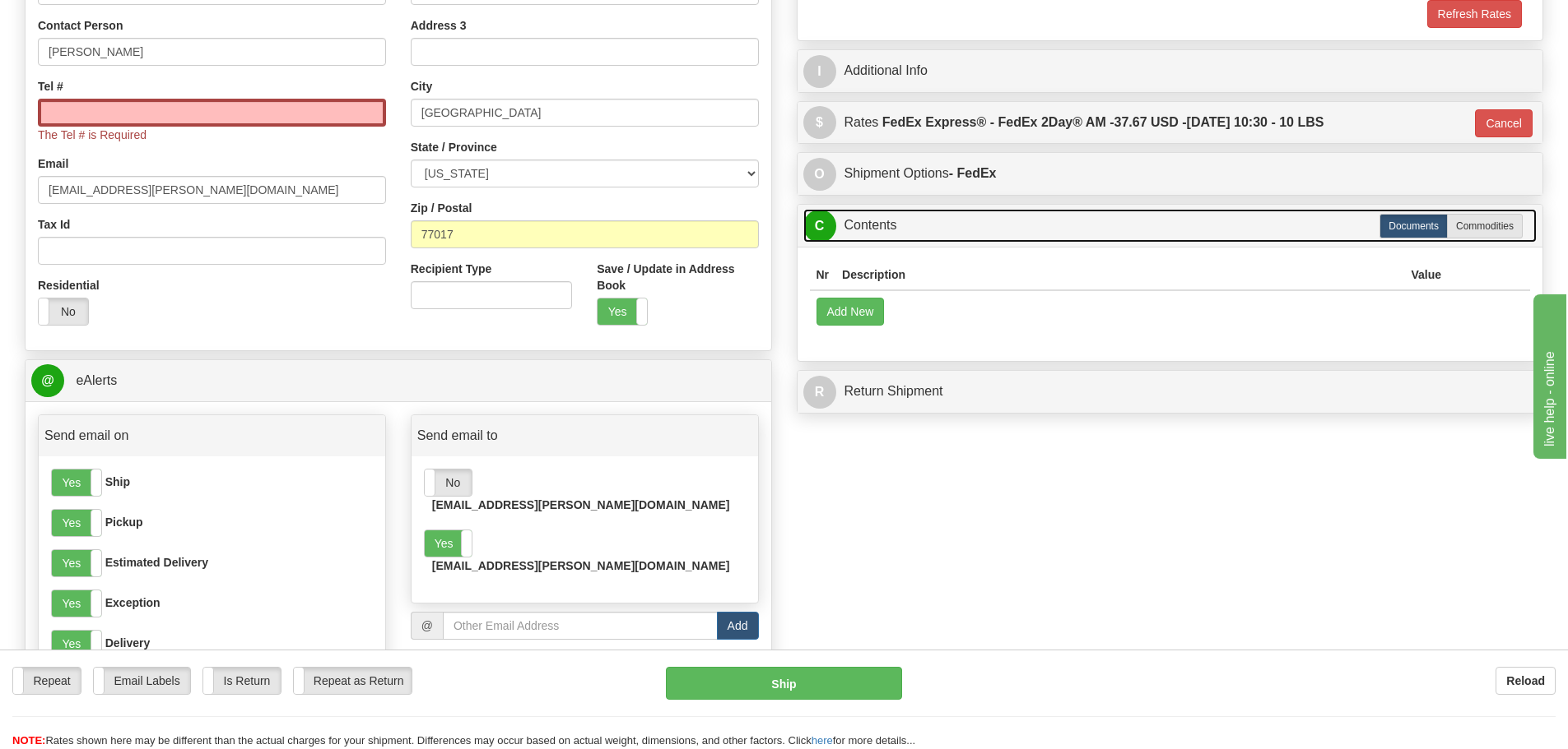
click at [1048, 232] on link "C Contents" at bounding box center [1171, 226] width 734 height 34
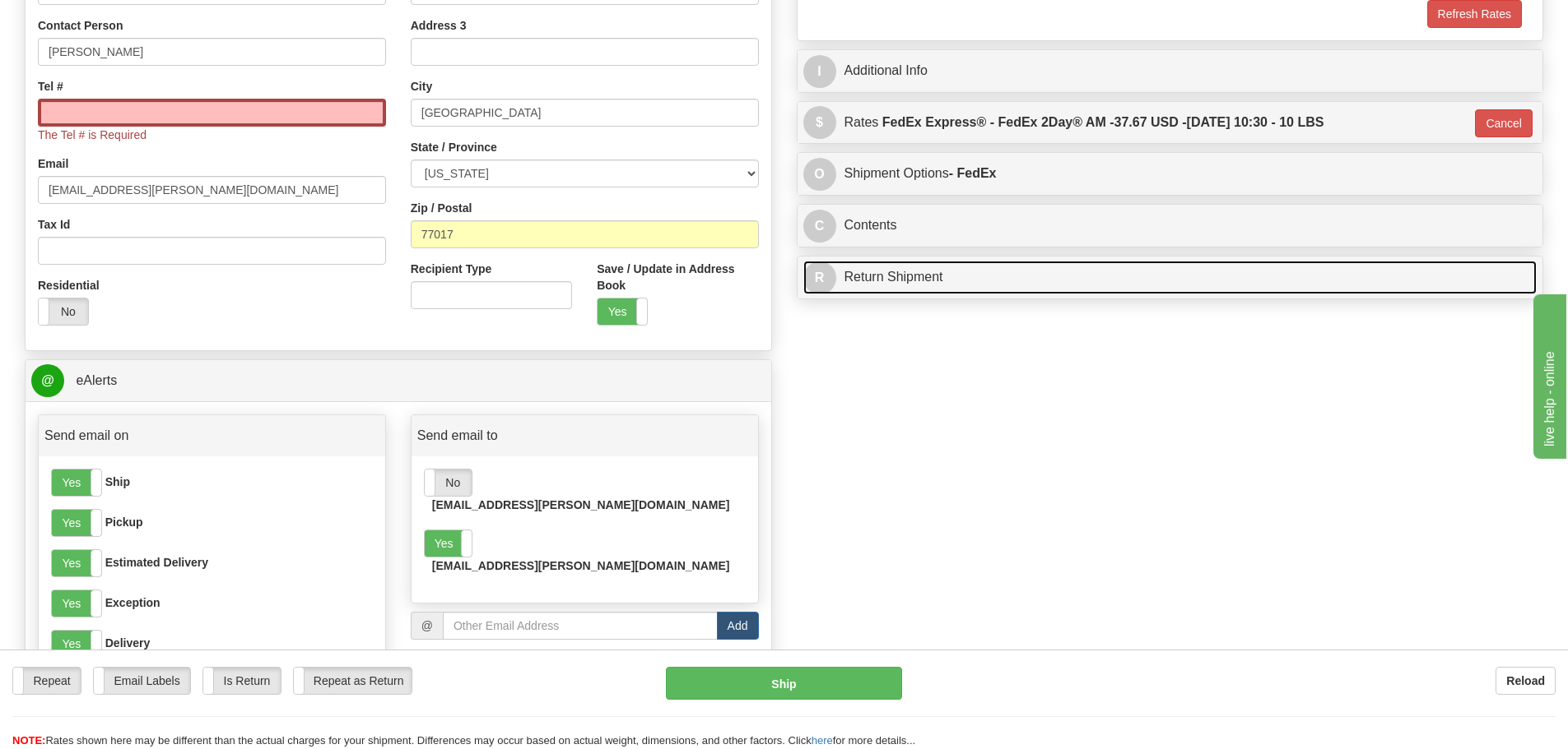
click at [1038, 282] on link "R Return Shipment" at bounding box center [1171, 277] width 734 height 34
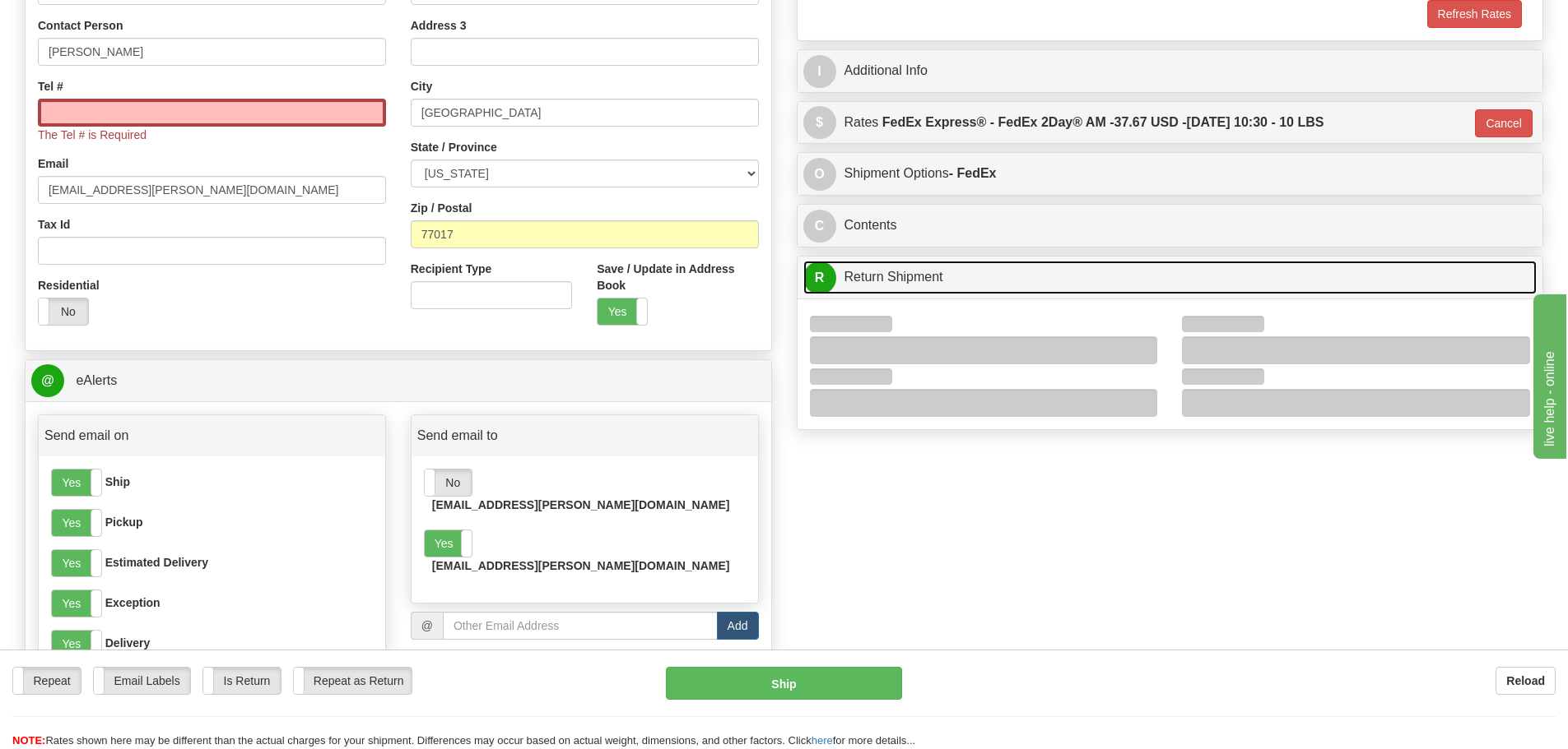
click at [1038, 282] on link "R Return Shipment" at bounding box center [1171, 277] width 734 height 34
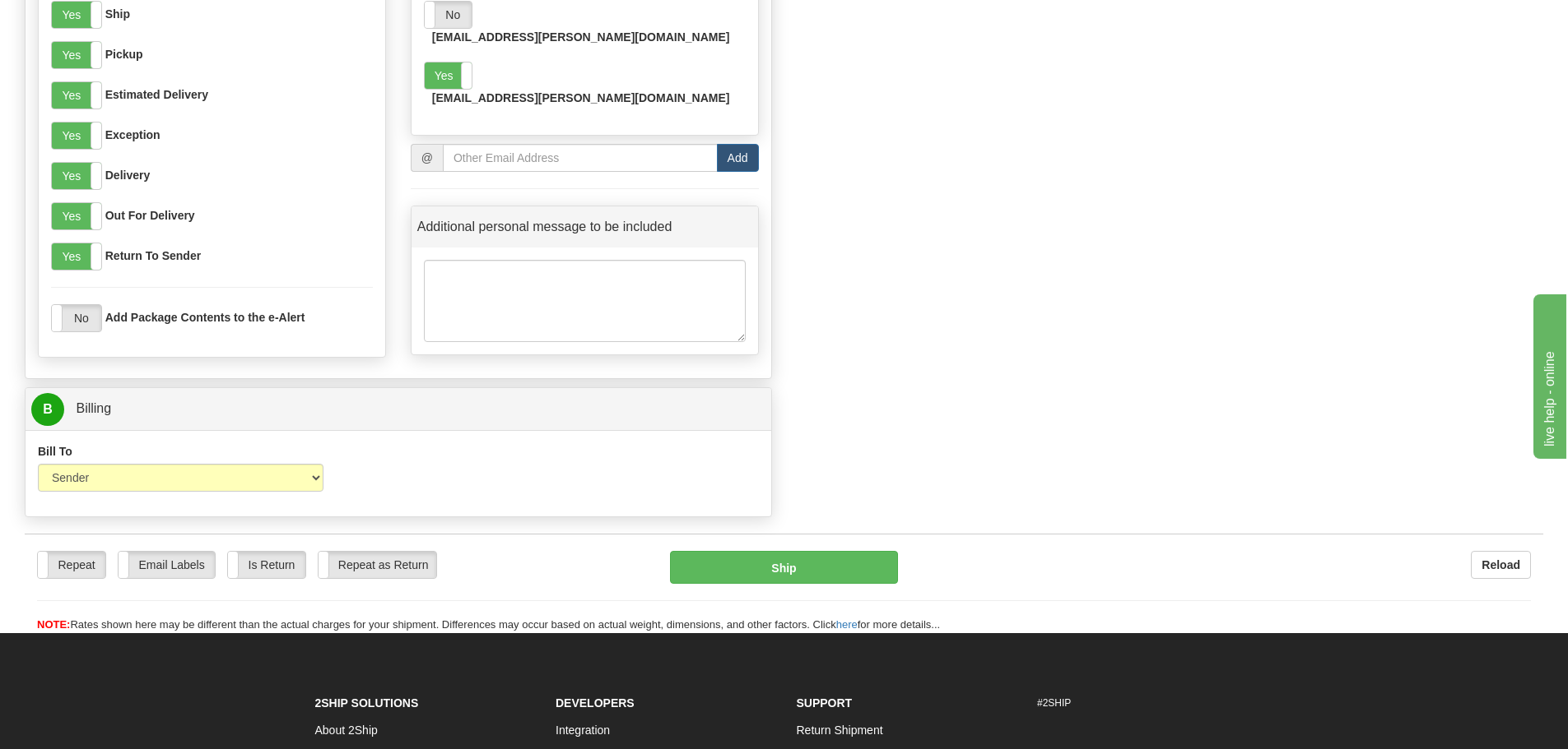
scroll to position [878, 0]
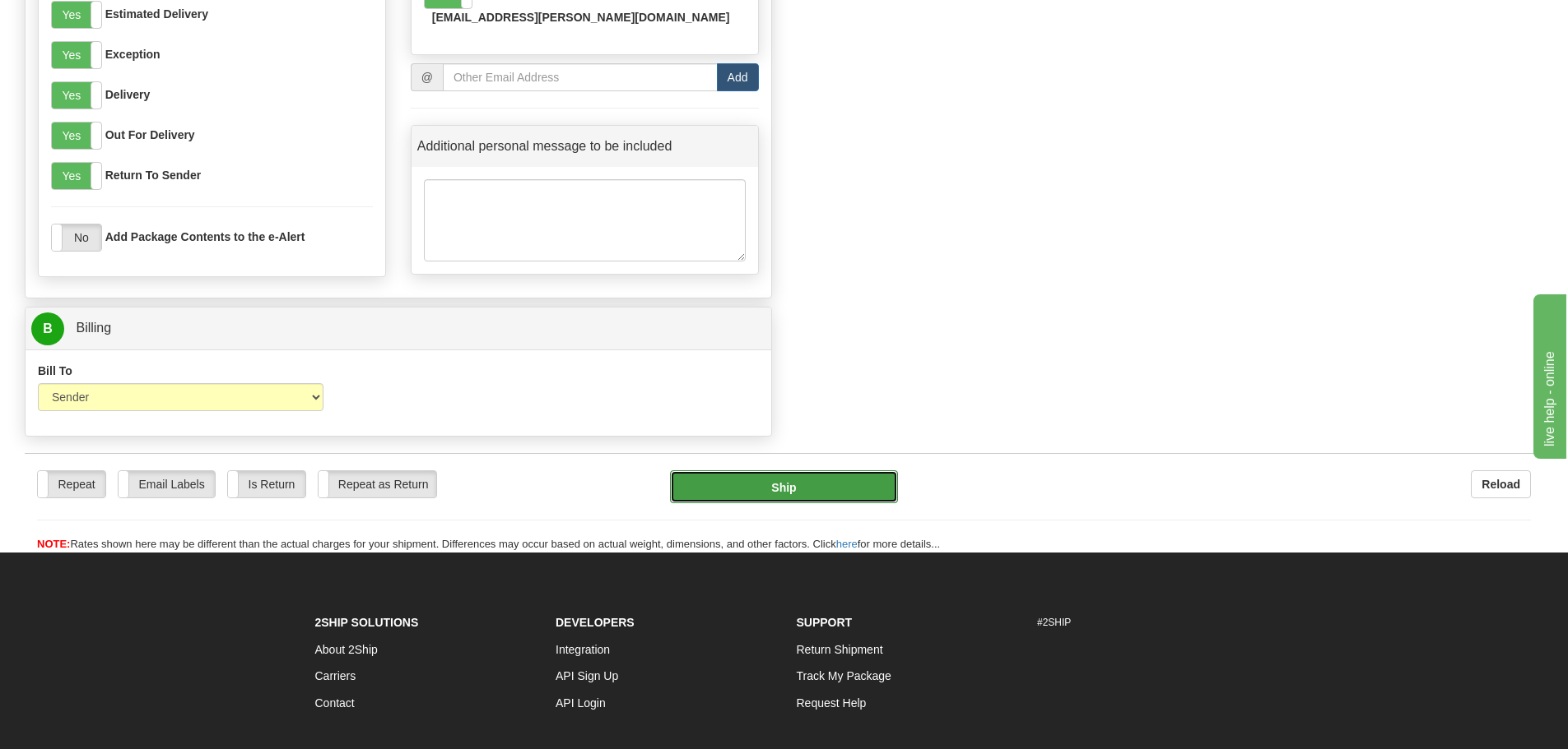
click at [818, 490] on button "Ship" at bounding box center [784, 487] width 228 height 33
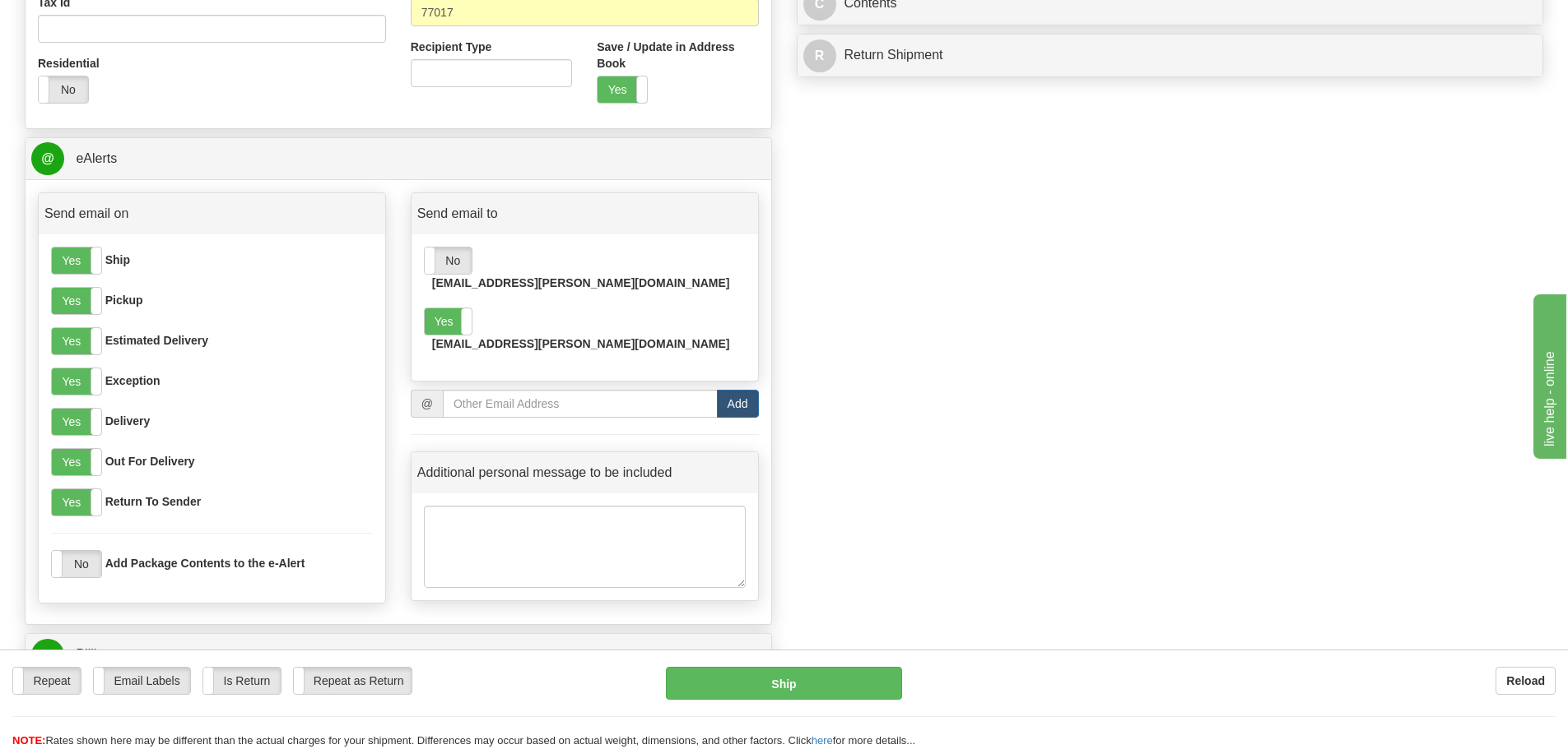
scroll to position [549, 0]
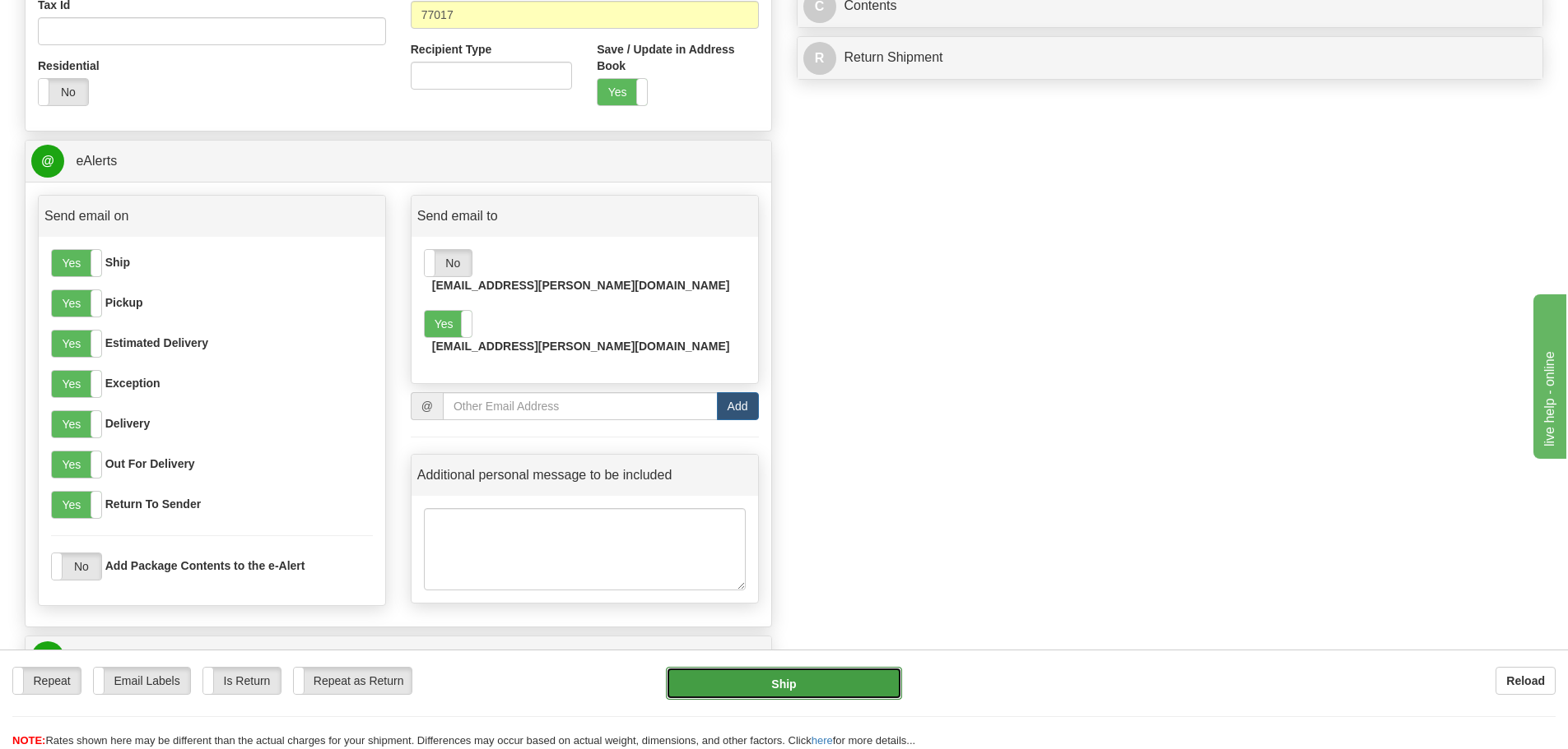
click at [833, 691] on button "Ship" at bounding box center [784, 683] width 236 height 33
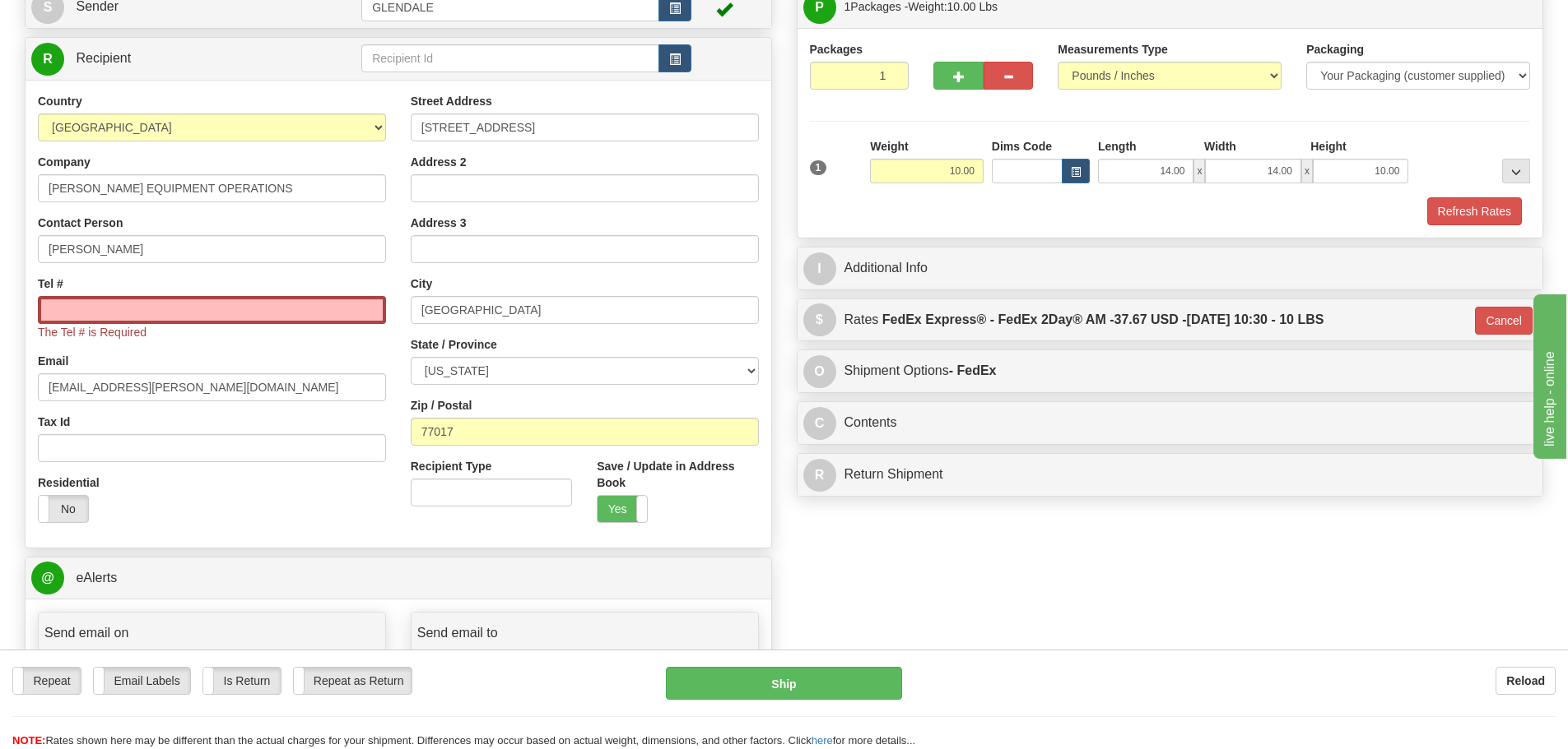
scroll to position [0, 0]
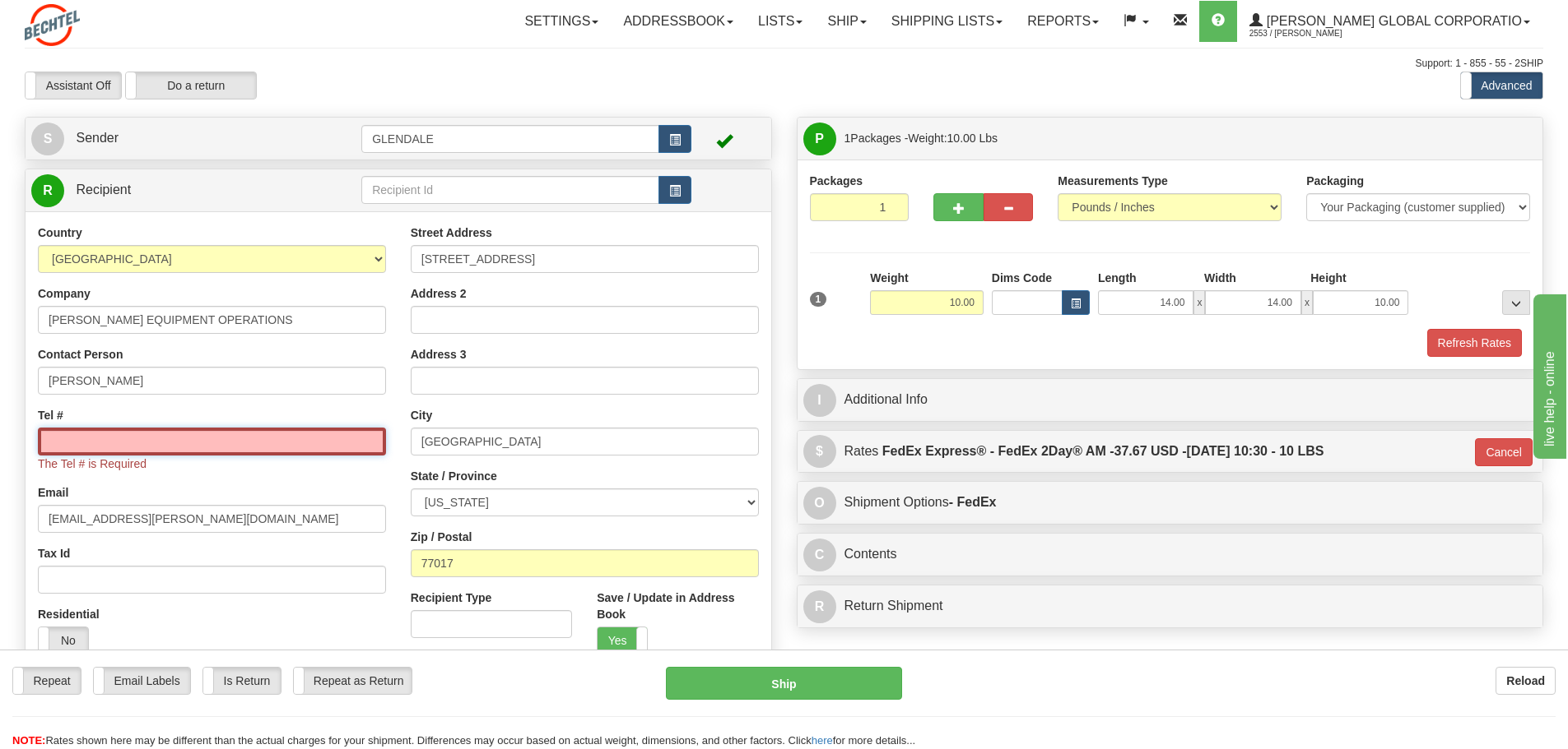
click at [144, 439] on input "Tel #" at bounding box center [212, 441] width 348 height 28
click at [180, 442] on input "Tel #" at bounding box center [212, 441] width 348 height 28
paste input "[PHONE_NUMBER]"
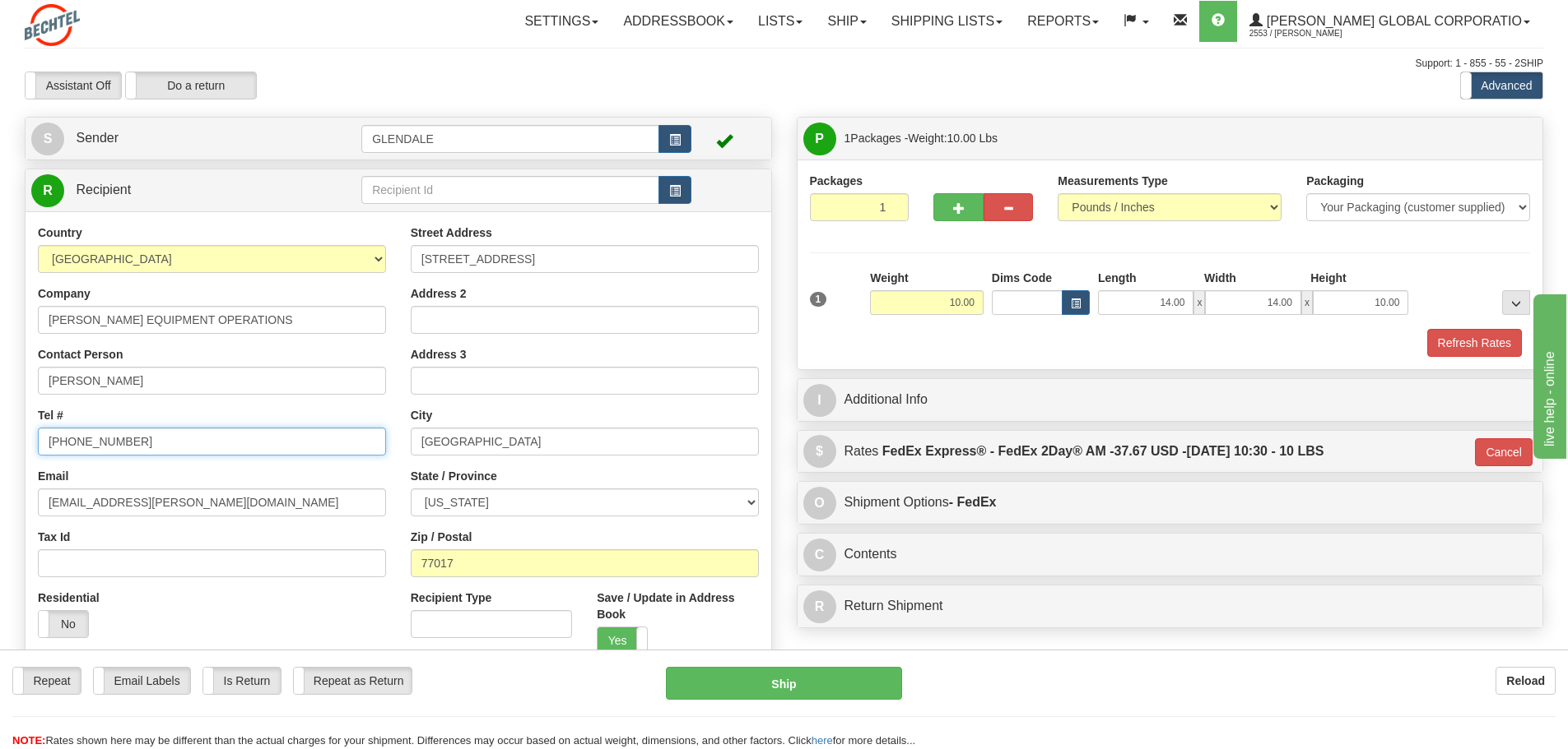
type input "[PHONE_NUMBER]"
click at [868, 673] on button "Ship" at bounding box center [784, 683] width 236 height 33
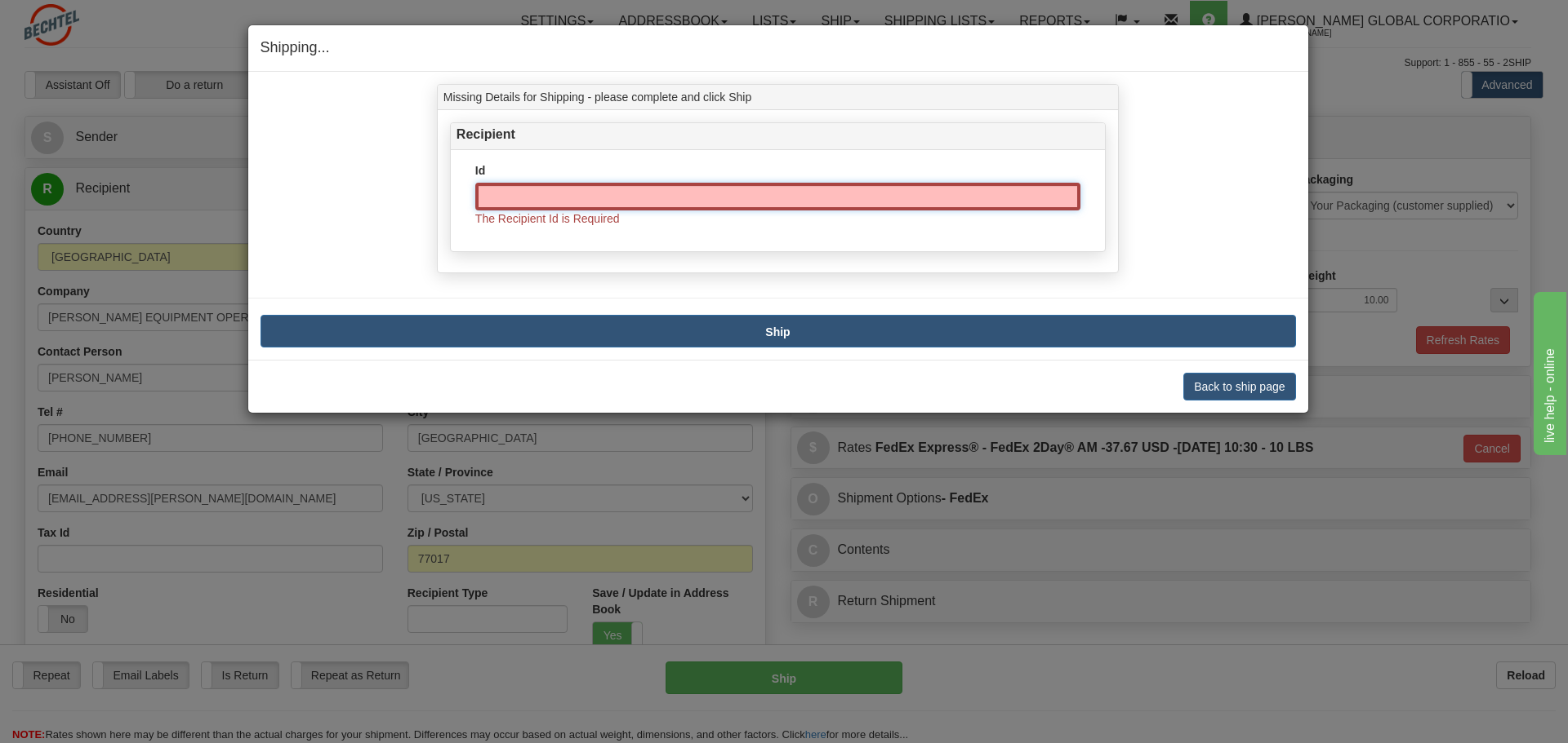
click at [794, 195] on input "Id" at bounding box center [778, 196] width 605 height 27
click at [1263, 87] on div "Missing Details for Shipping - please complete and click Ship Recipient Id The …" at bounding box center [778, 182] width 1060 height 198
click at [1239, 385] on button "Back to ship page" at bounding box center [1238, 386] width 112 height 27
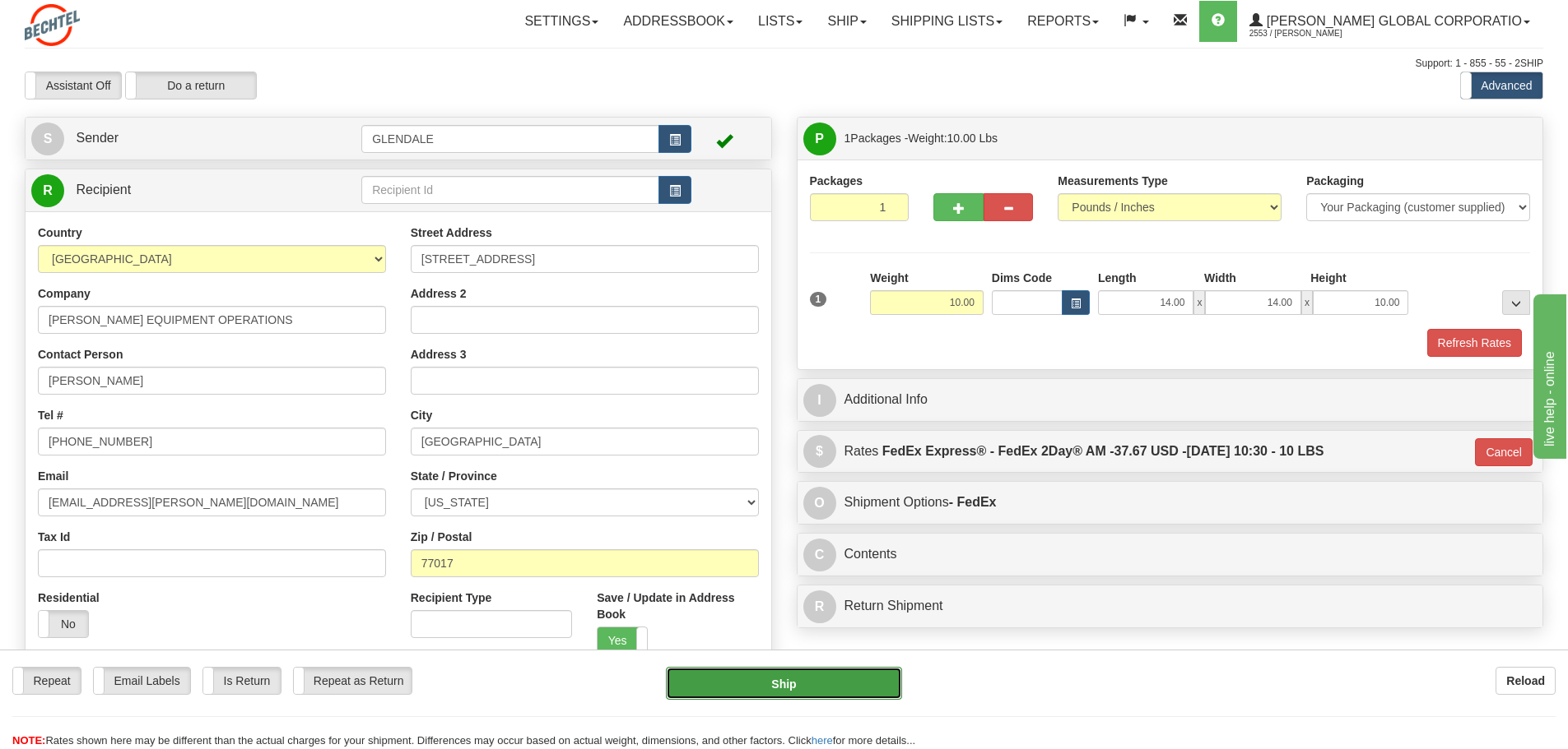
click at [786, 678] on button "Ship" at bounding box center [784, 683] width 236 height 33
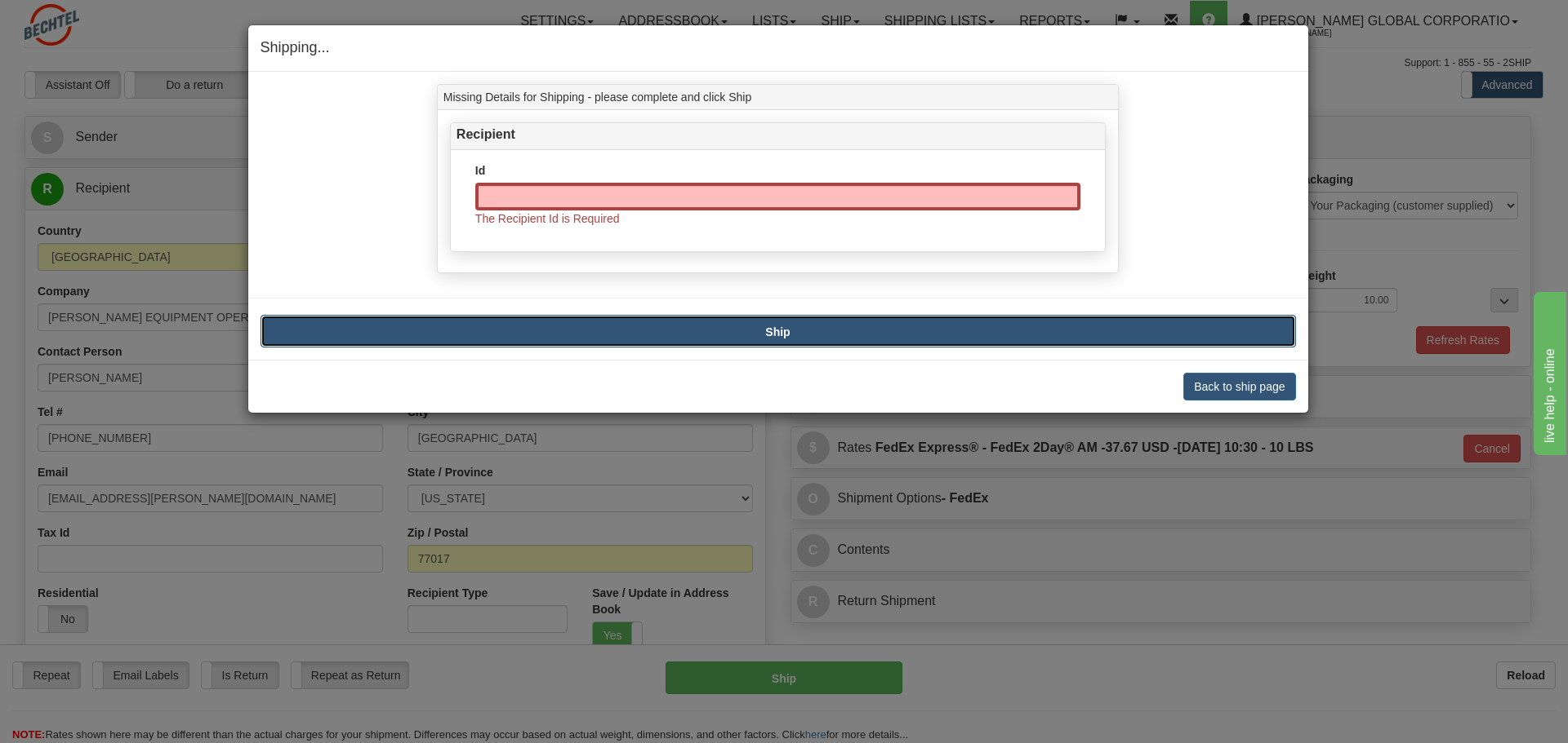
click at [689, 325] on button "Ship" at bounding box center [778, 331] width 1035 height 33
click at [629, 209] on input "Id" at bounding box center [778, 196] width 605 height 27
click at [833, 221] on div "Id The Recipient Id is Required" at bounding box center [778, 194] width 605 height 64
click at [840, 204] on input "Id" at bounding box center [778, 196] width 605 height 27
click at [1250, 383] on button "Back to ship page" at bounding box center [1238, 386] width 112 height 27
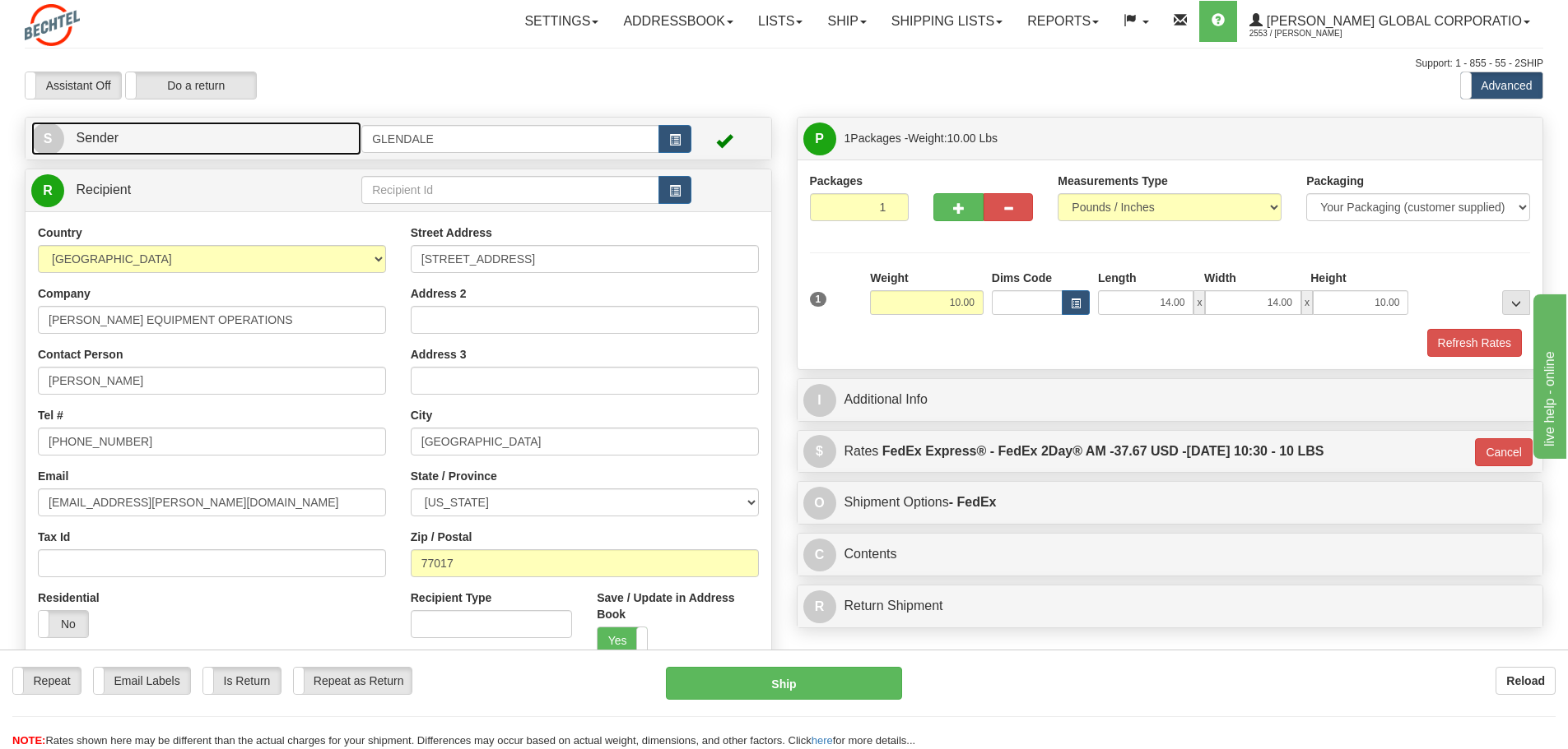
click at [301, 141] on link "S Sender" at bounding box center [196, 139] width 330 height 34
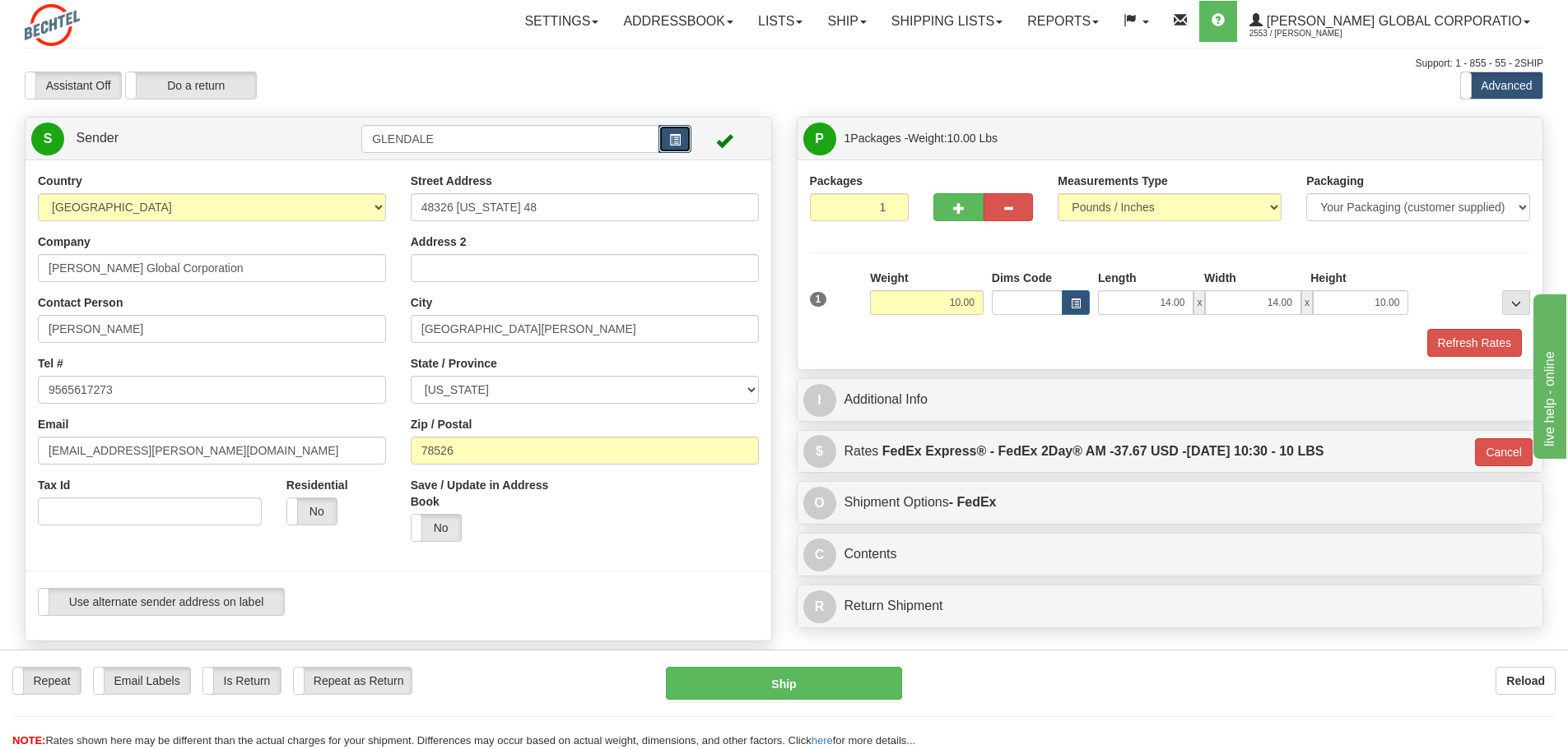
click at [681, 140] on span "button" at bounding box center [675, 140] width 12 height 11
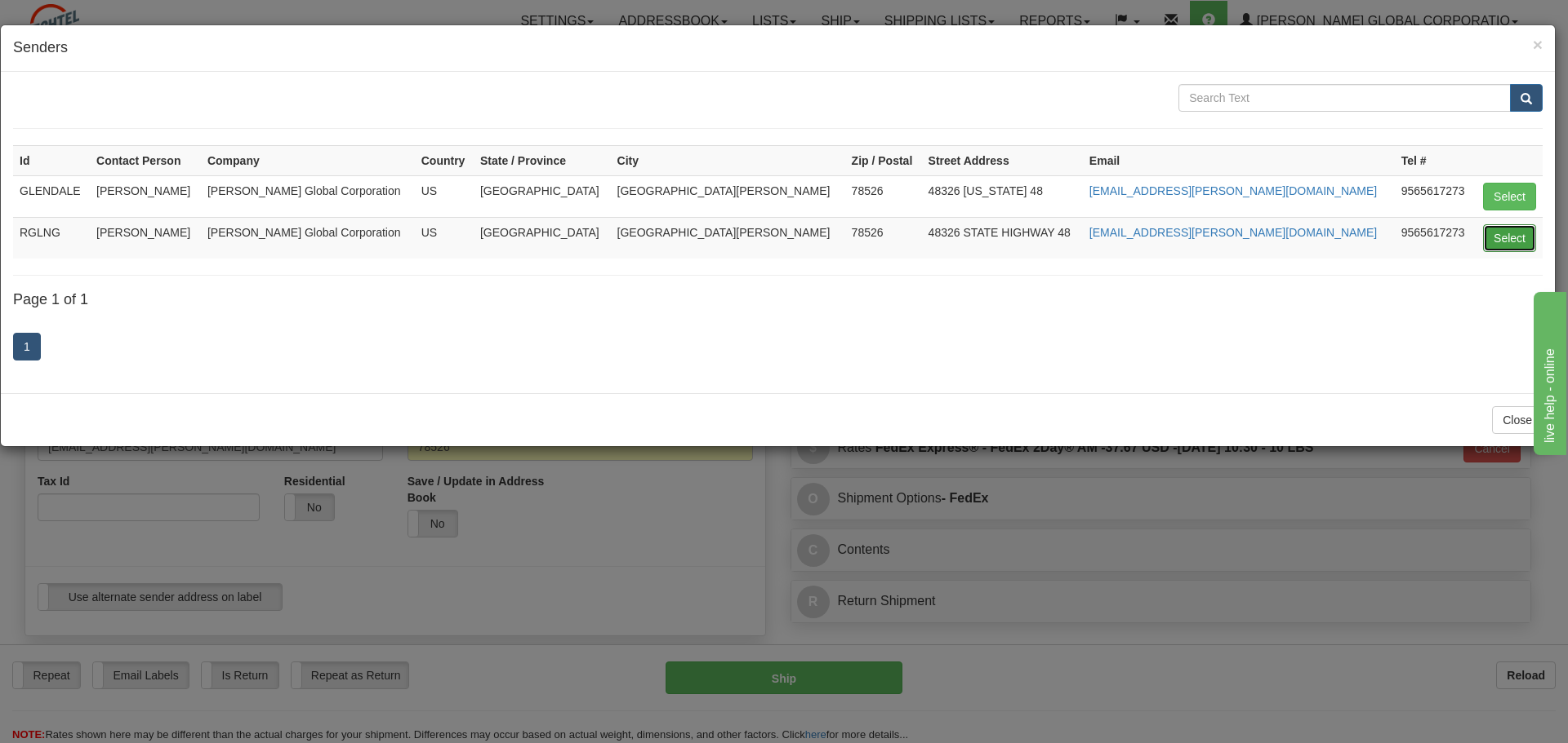
click at [1524, 243] on button "Select" at bounding box center [1509, 238] width 53 height 27
type input "RGLNG"
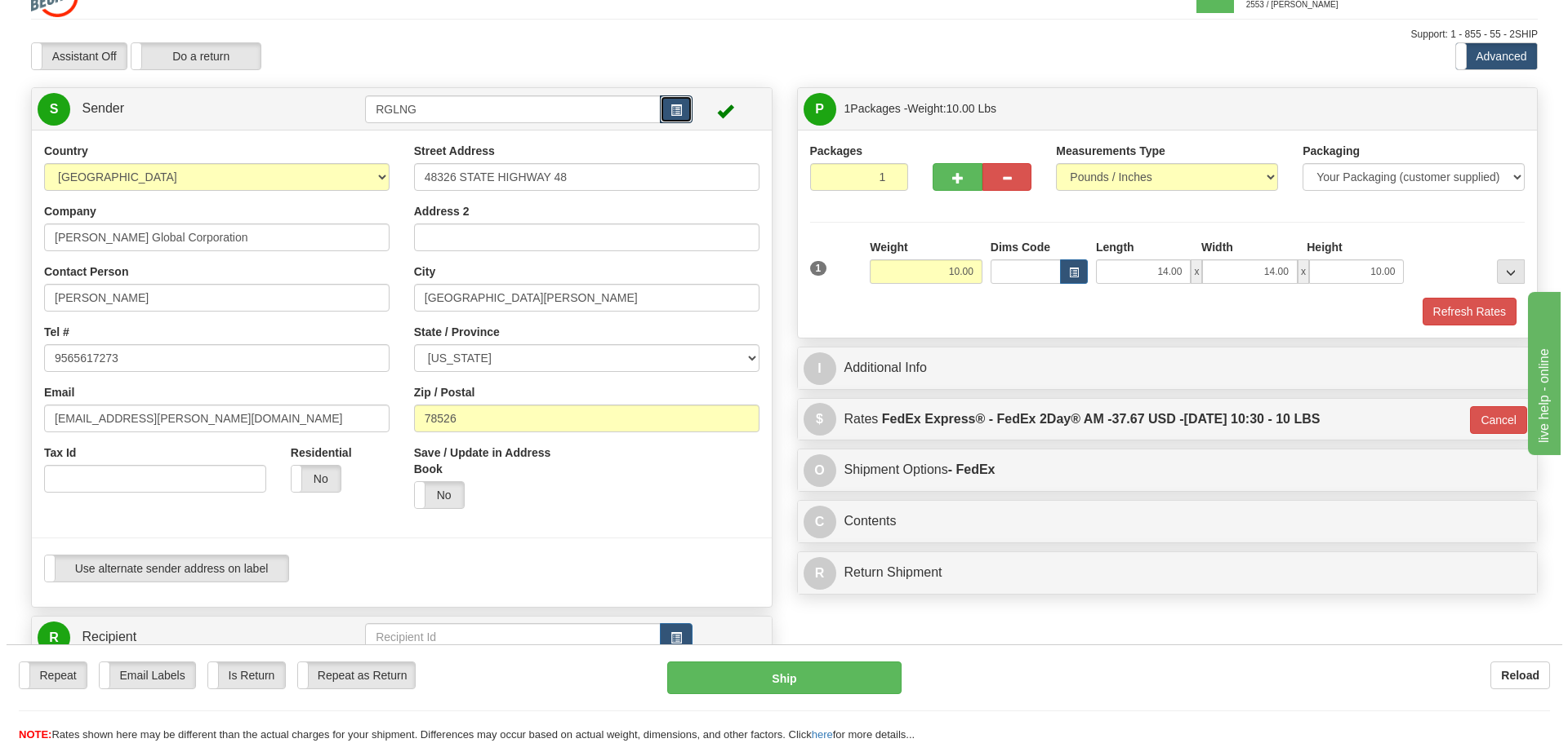
scroll to position [55, 0]
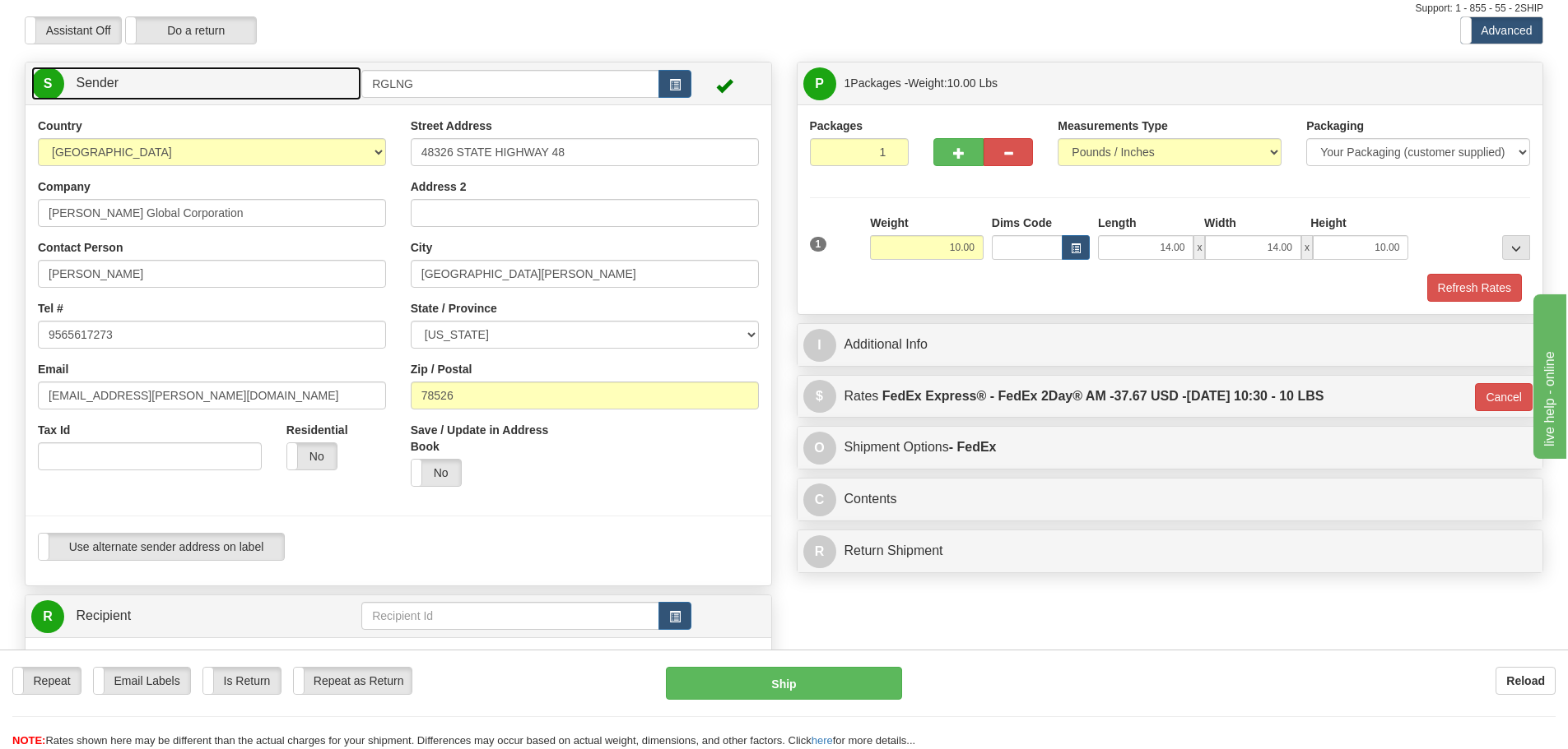
click at [294, 88] on link "S Sender" at bounding box center [196, 84] width 330 height 34
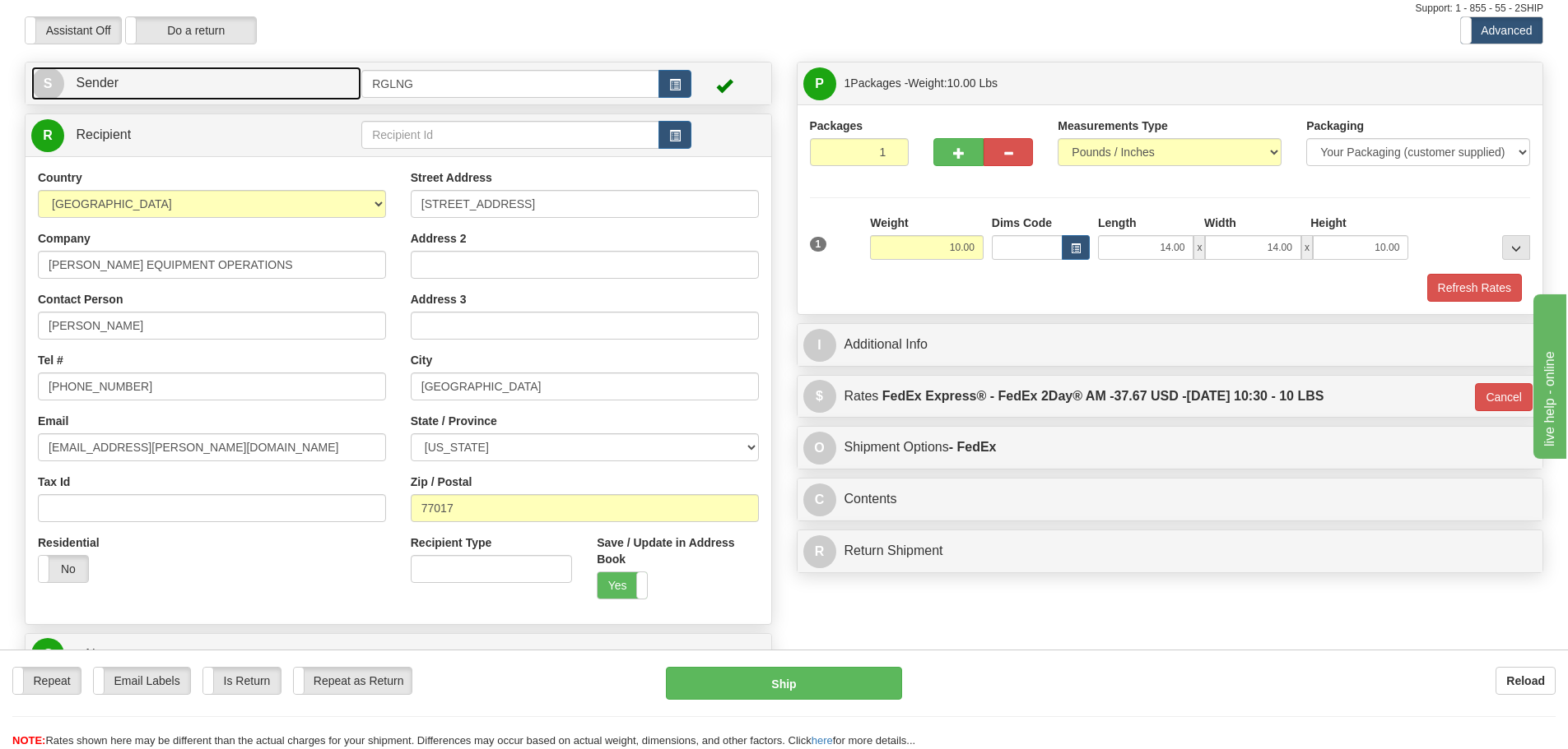
type input "49"
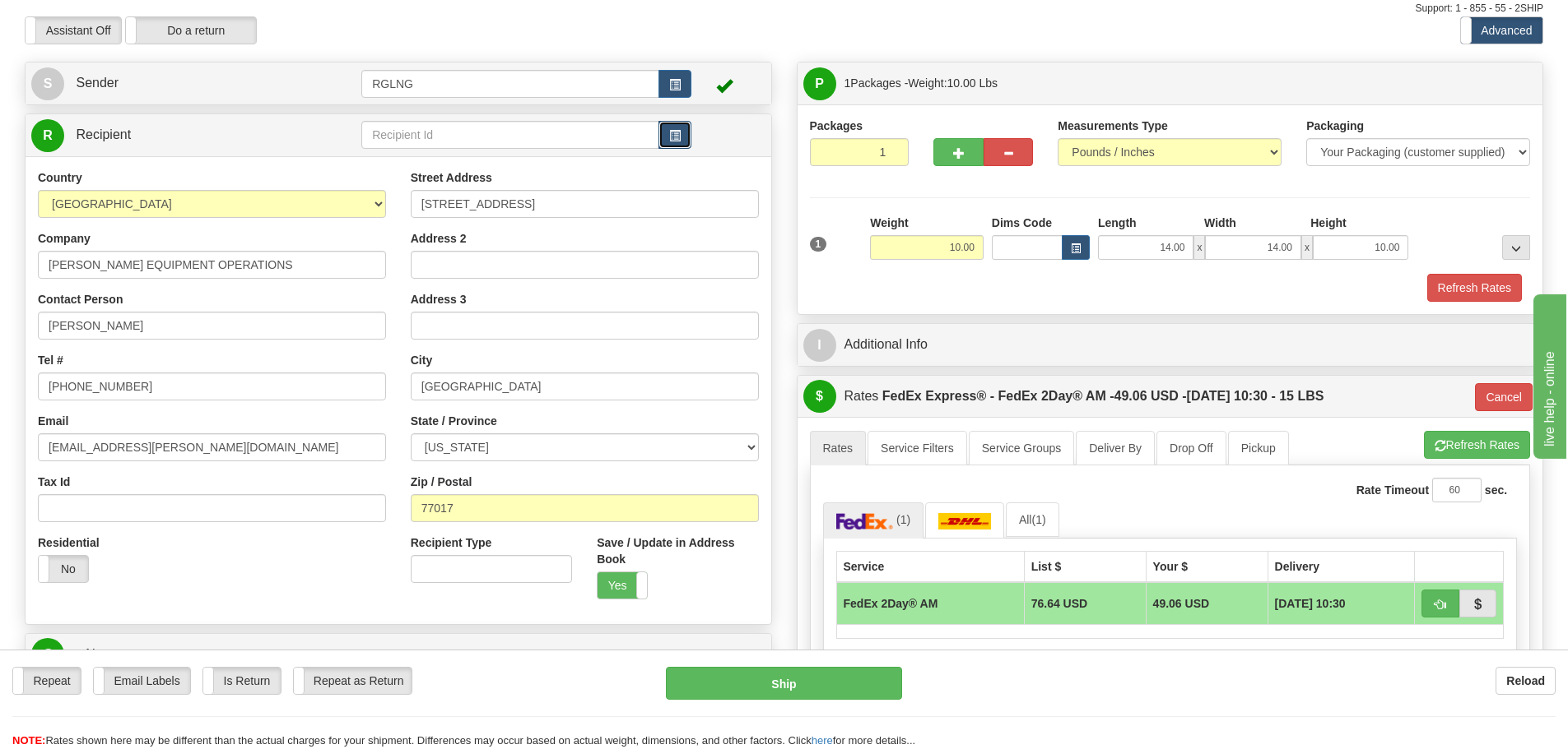
click at [671, 139] on span "button" at bounding box center [675, 136] width 12 height 11
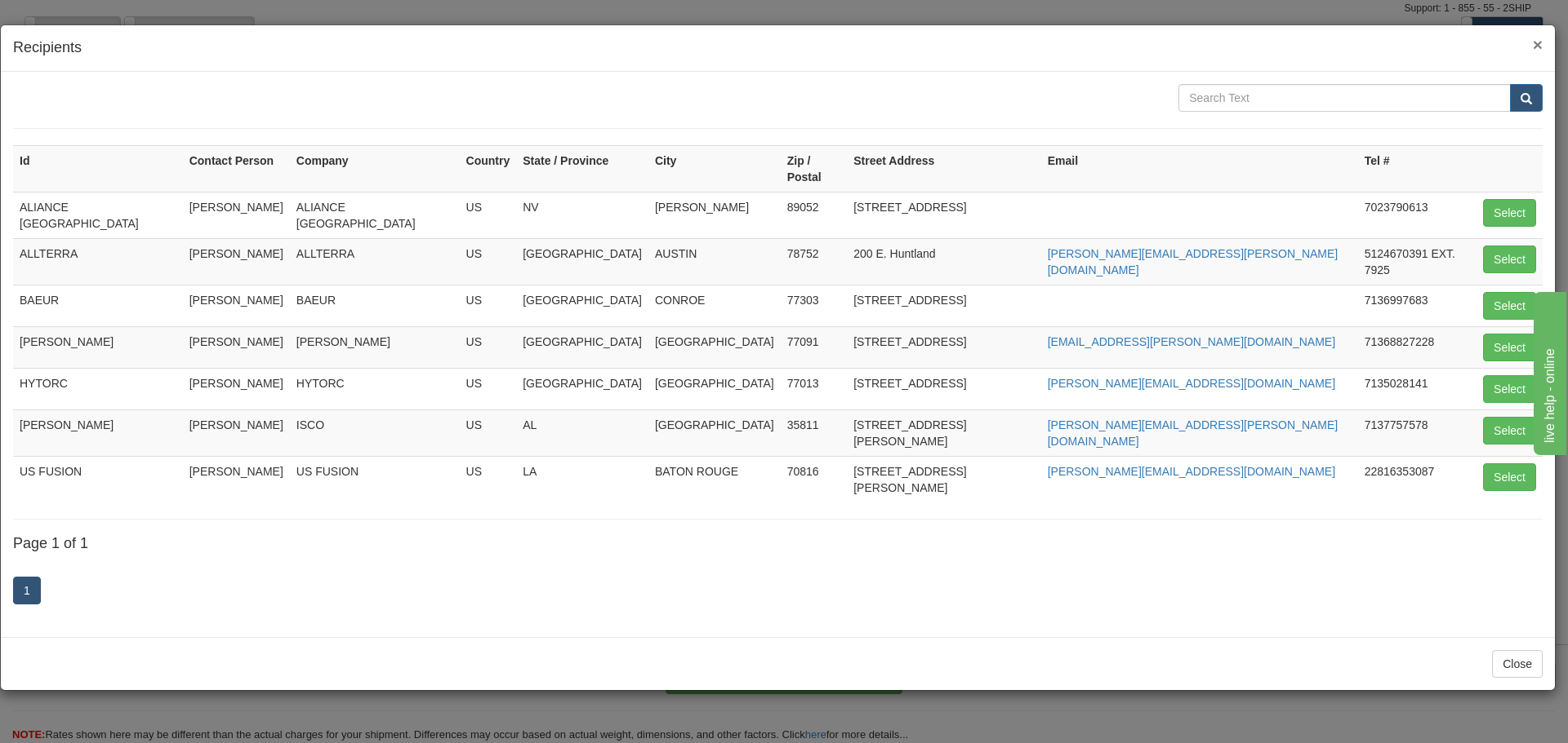
click at [1542, 45] on span "×" at bounding box center [1537, 44] width 10 height 19
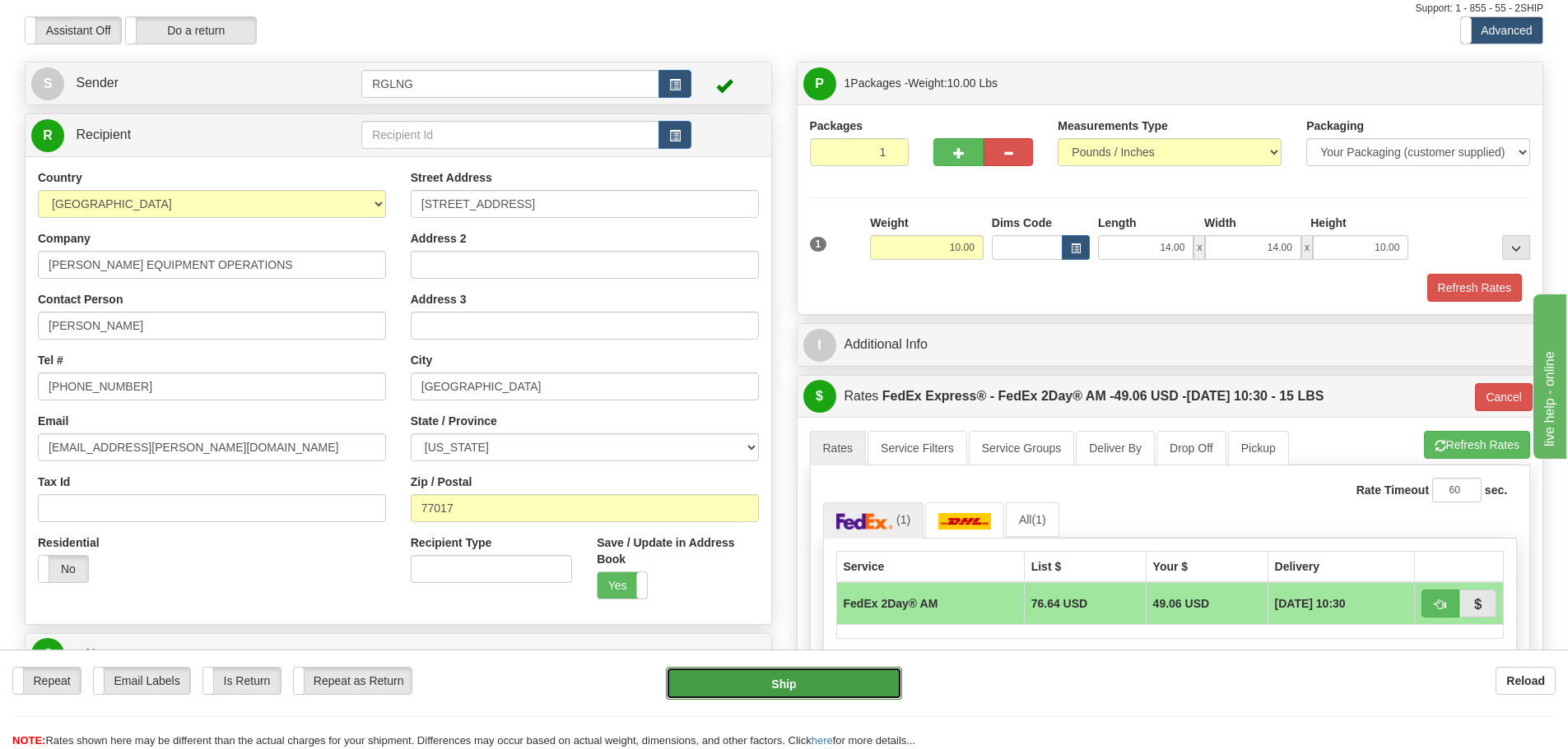
click at [756, 697] on button "Ship" at bounding box center [784, 683] width 236 height 33
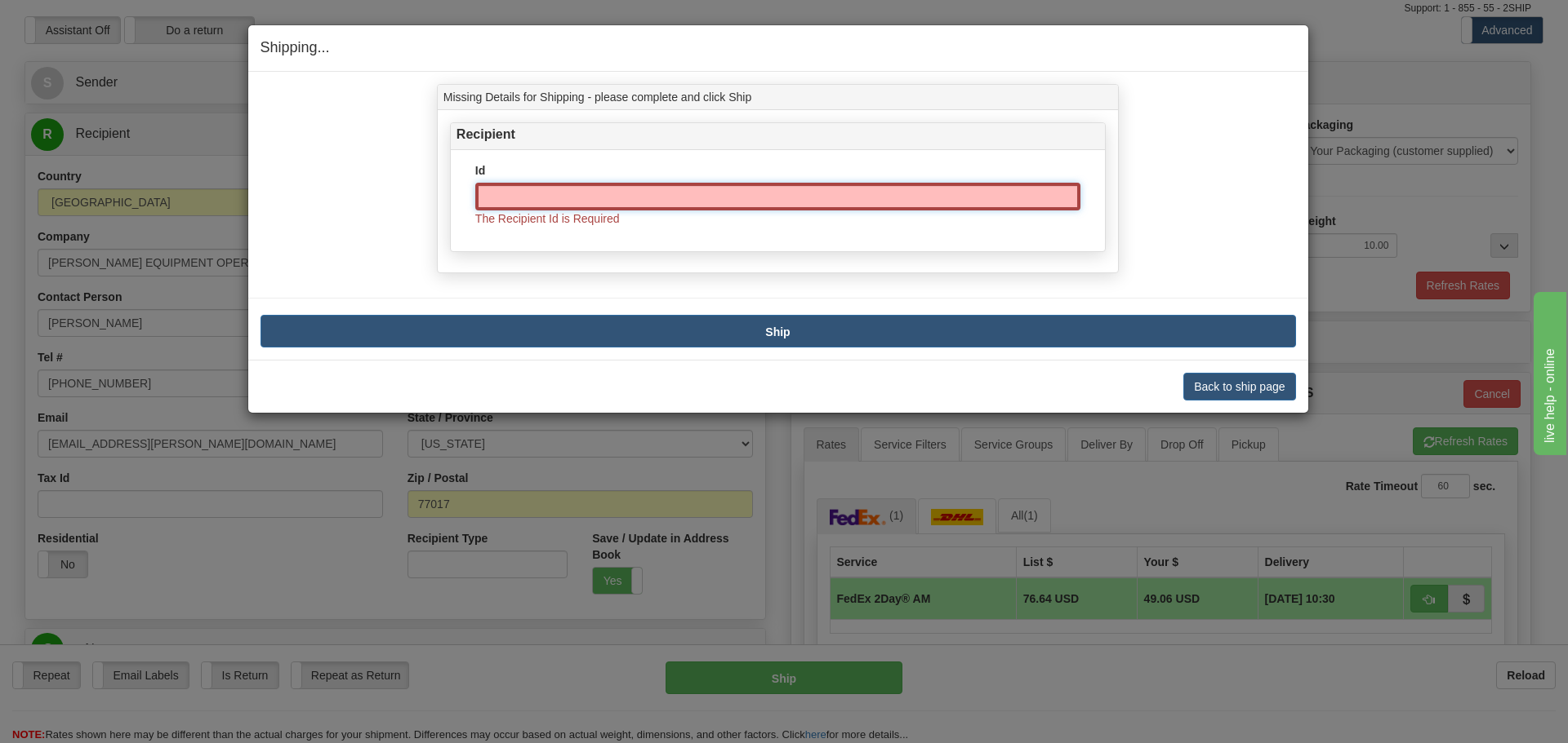
click at [724, 201] on input "Id" at bounding box center [778, 196] width 605 height 27
type input "b"
type input "[PERSON_NAME] BEO"
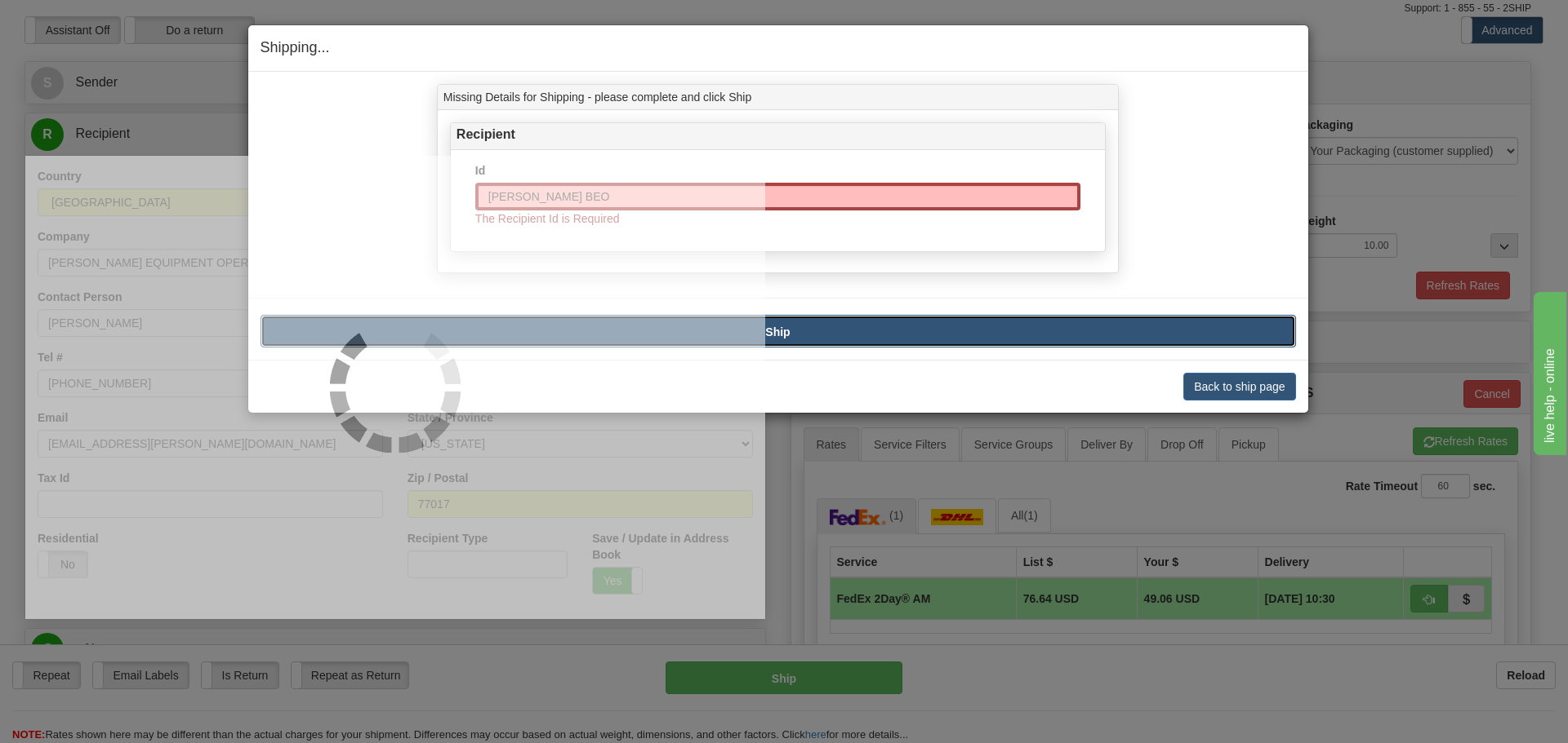
click at [850, 327] on button "Ship" at bounding box center [778, 331] width 1035 height 33
type input "49"
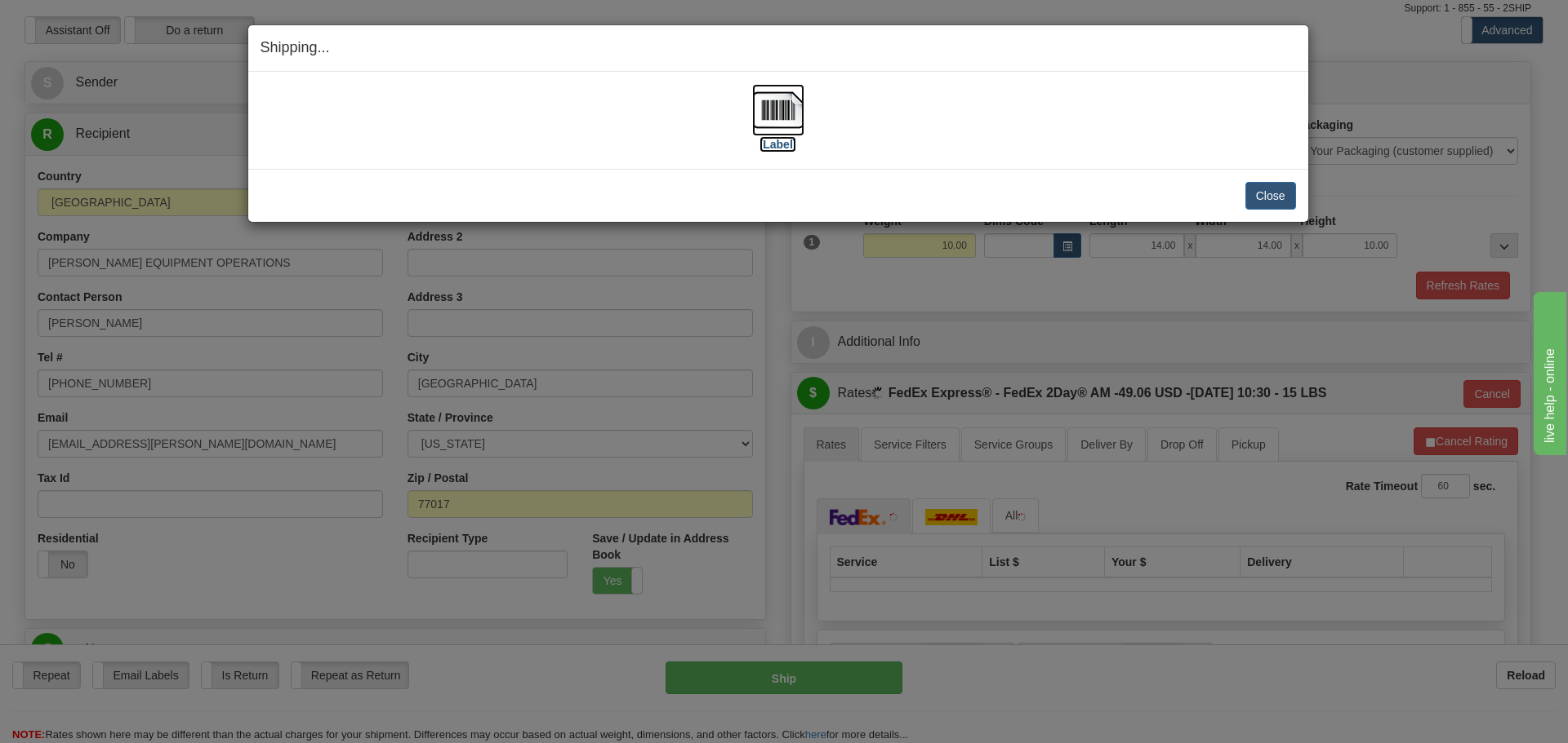
click at [789, 142] on label "[Label]" at bounding box center [778, 145] width 38 height 17
